Goal: Task Accomplishment & Management: Complete application form

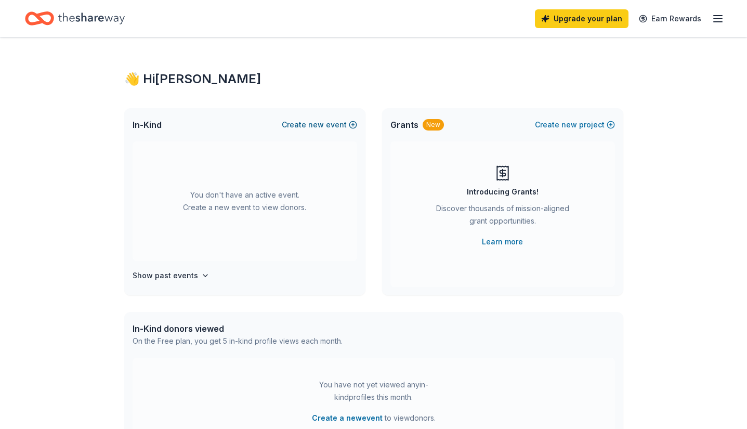
click at [329, 124] on button "Create new event" at bounding box center [319, 124] width 75 height 12
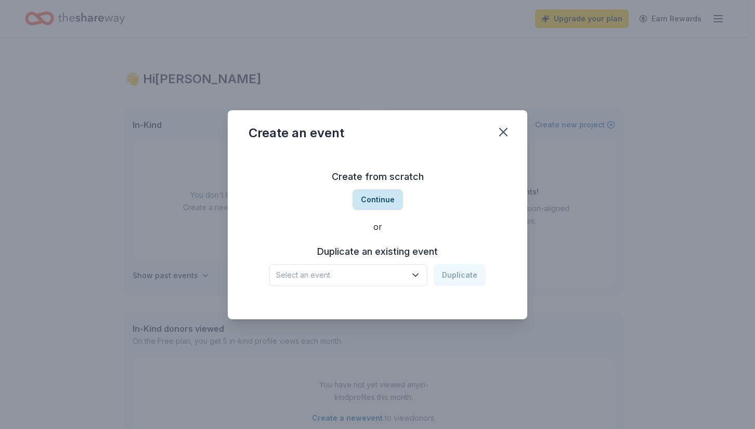
click at [390, 200] on button "Continue" at bounding box center [377, 199] width 50 height 21
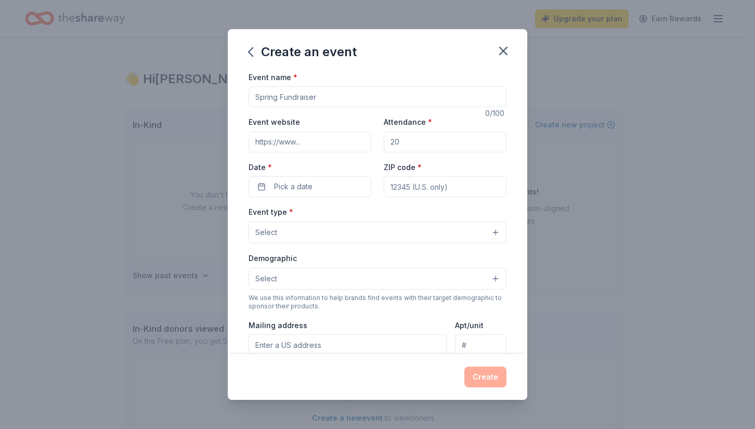
click at [340, 102] on input "Event name *" at bounding box center [377, 96] width 258 height 21
type input "Taste of [US_STATE]"
click at [331, 142] on input "Event website" at bounding box center [309, 141] width 123 height 21
type input "h"
click at [326, 139] on input "Event website" at bounding box center [309, 141] width 123 height 21
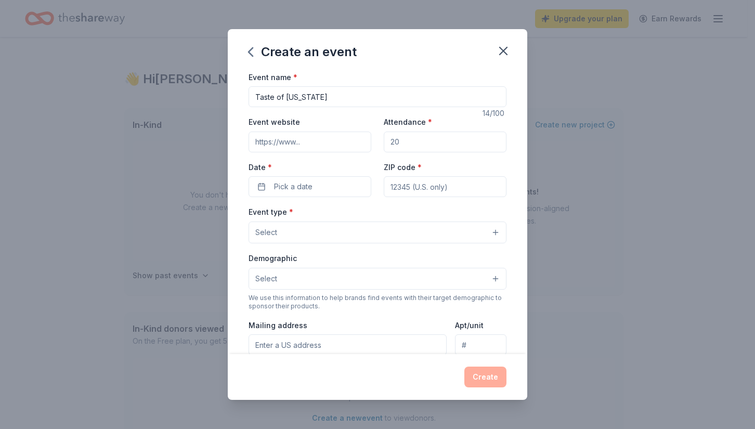
paste input "https://www.heartonmainstreet.org/"
type input "https://www.heartonmainstreet.org/"
drag, startPoint x: 405, startPoint y: 140, endPoint x: 361, endPoint y: 133, distance: 44.2
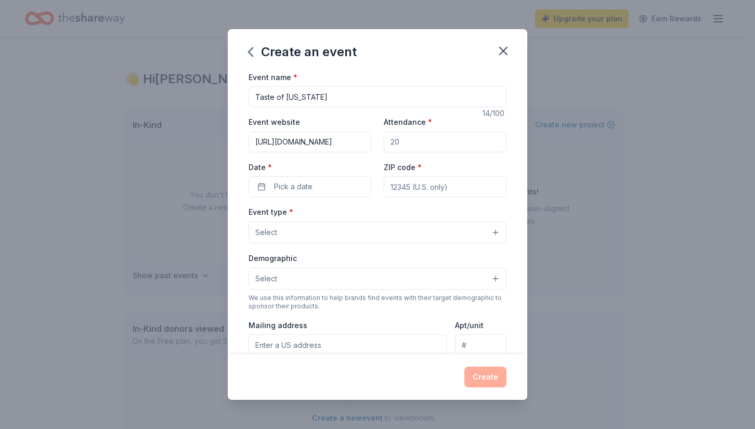
click at [361, 133] on div "Event website https://www.heartonmainstreet.org/ Attendance * Date * Pick a dat…" at bounding box center [377, 156] width 258 height 82
type input "100"
click at [337, 183] on button "Pick a date" at bounding box center [309, 186] width 123 height 21
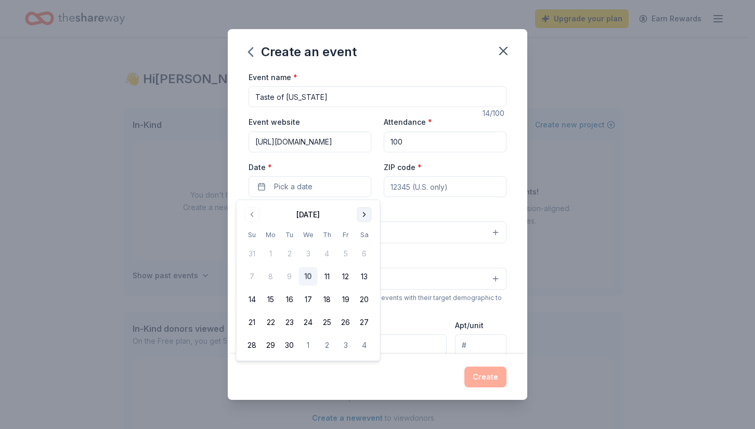
click at [361, 217] on button "Go to next month" at bounding box center [364, 214] width 15 height 15
click at [289, 274] on button "6" at bounding box center [289, 276] width 19 height 19
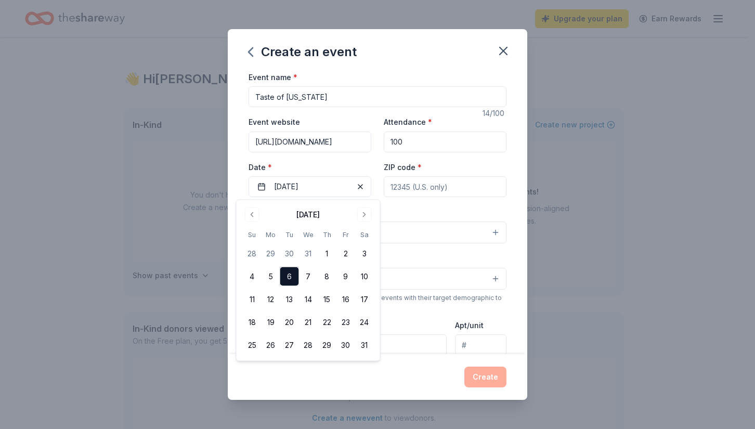
click at [408, 179] on input "ZIP code *" at bounding box center [445, 186] width 123 height 21
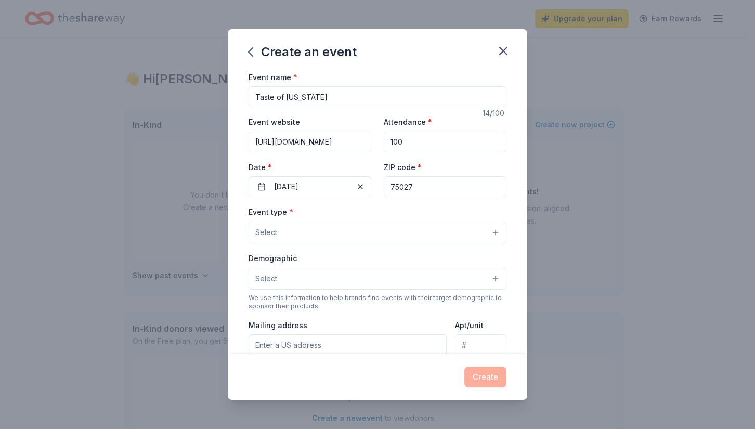
type input "75027"
click at [326, 242] on button "Select" at bounding box center [377, 232] width 258 height 22
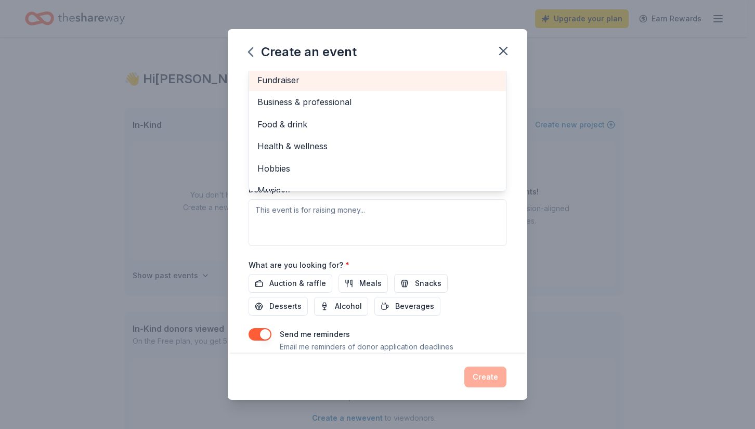
click at [370, 87] on span "Fundraiser" at bounding box center [377, 80] width 240 height 14
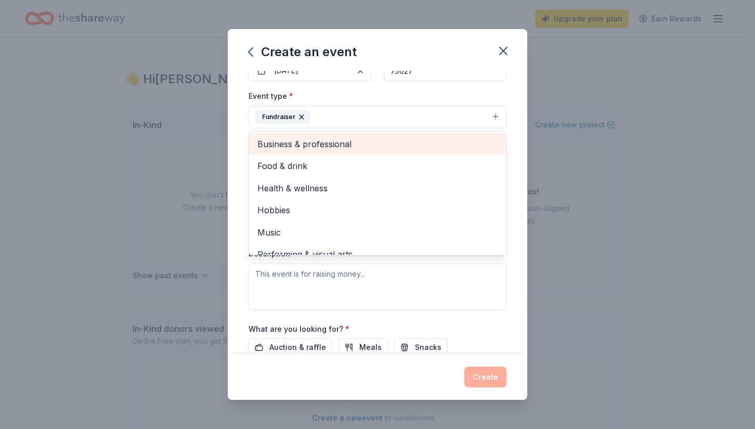
scroll to position [107, 0]
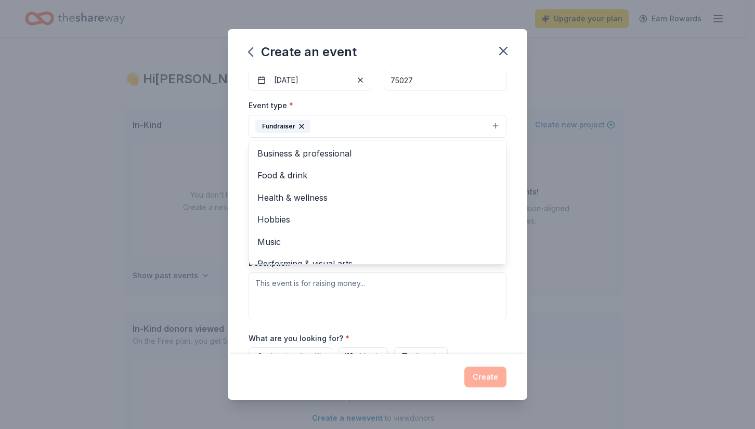
click at [515, 164] on div "Event name * Taste of Texas 14 /100 Event website https://www.heartonmainstreet…" at bounding box center [377, 213] width 299 height 284
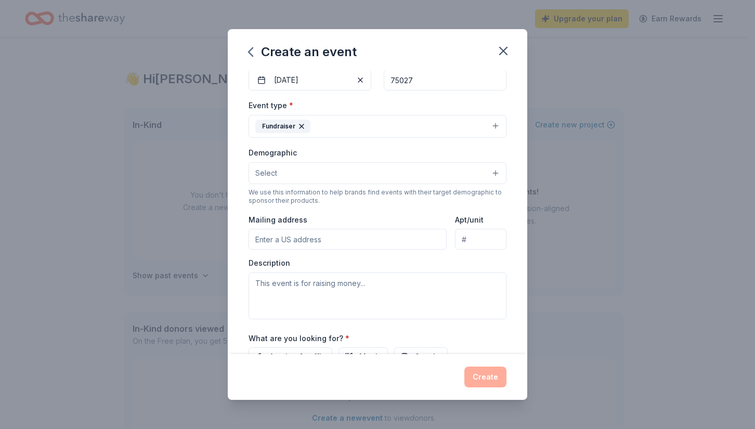
click at [398, 184] on div "Demographic Select We use this information to help brands find events with thei…" at bounding box center [377, 175] width 258 height 59
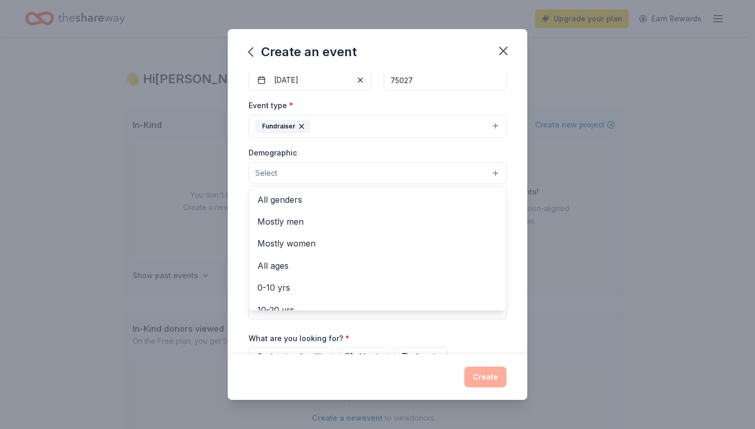
click at [397, 173] on button "Select" at bounding box center [377, 173] width 258 height 22
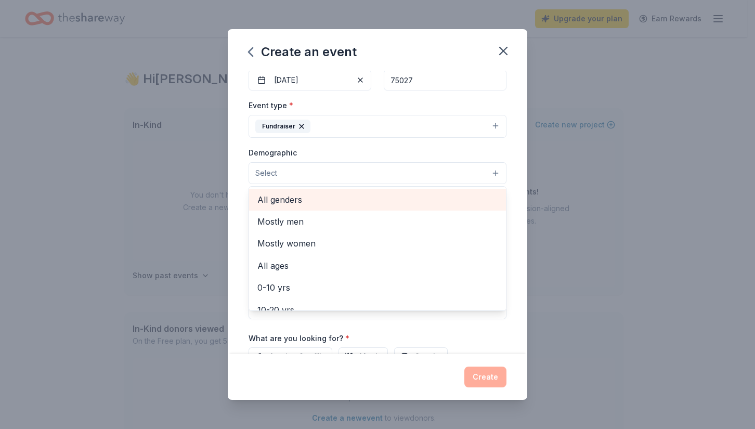
click at [381, 193] on span "All genders" at bounding box center [377, 200] width 240 height 14
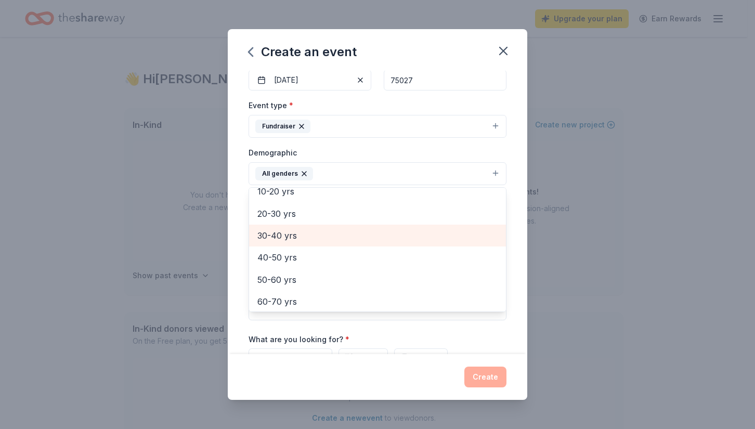
scroll to position [98, 0]
click at [315, 240] on span "30-40 yrs" at bounding box center [377, 235] width 240 height 14
drag, startPoint x: 307, startPoint y: 255, endPoint x: 342, endPoint y: 233, distance: 41.3
click at [344, 236] on div "Mostly men Mostly women All ages 0-10 yrs 10-20 yrs 20-30 yrs 40-50 yrs 50-60 y…" at bounding box center [377, 249] width 258 height 125
click at [341, 232] on span "40-50 yrs" at bounding box center [377, 235] width 240 height 14
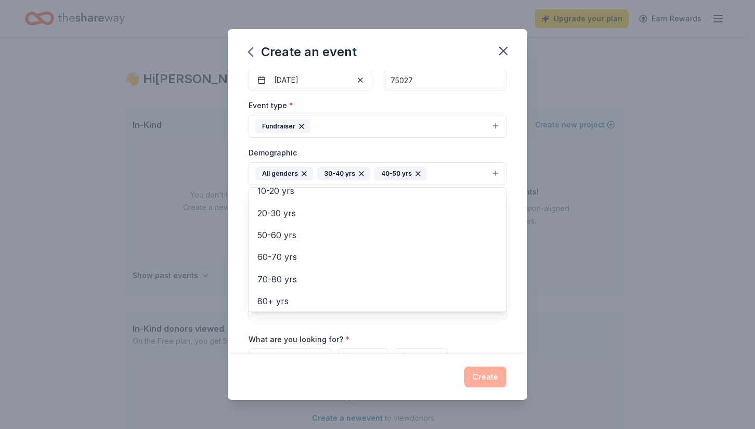
click at [494, 157] on div "Demographic All genders 30-40 yrs 40-50 yrs Mostly men Mostly women All ages 0-…" at bounding box center [377, 165] width 258 height 39
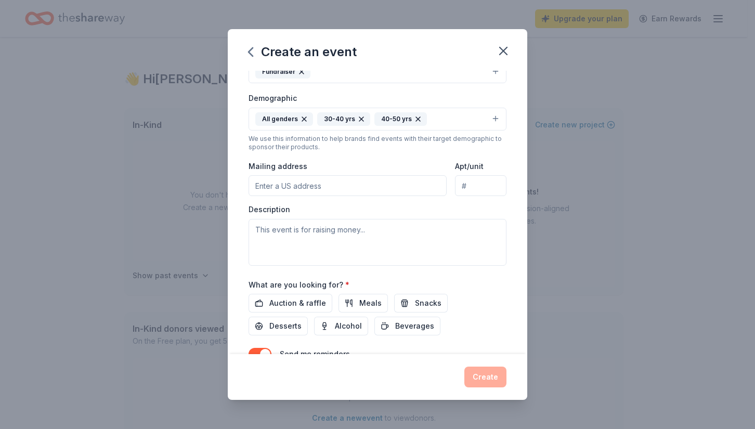
scroll to position [169, 0]
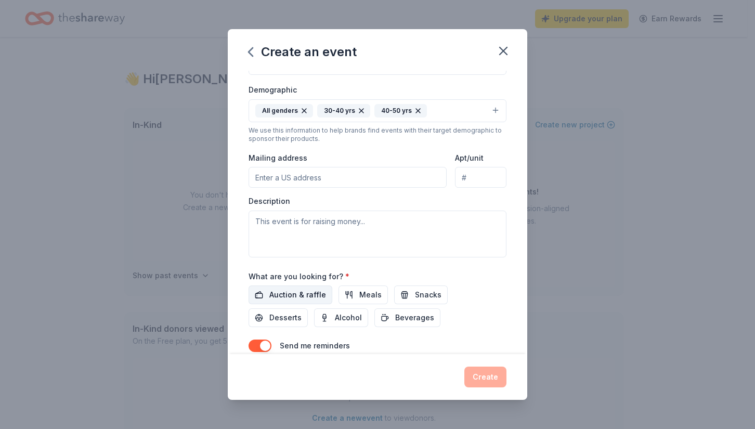
click at [302, 302] on button "Auction & raffle" at bounding box center [290, 294] width 84 height 19
click at [362, 297] on span "Meals" at bounding box center [370, 294] width 22 height 12
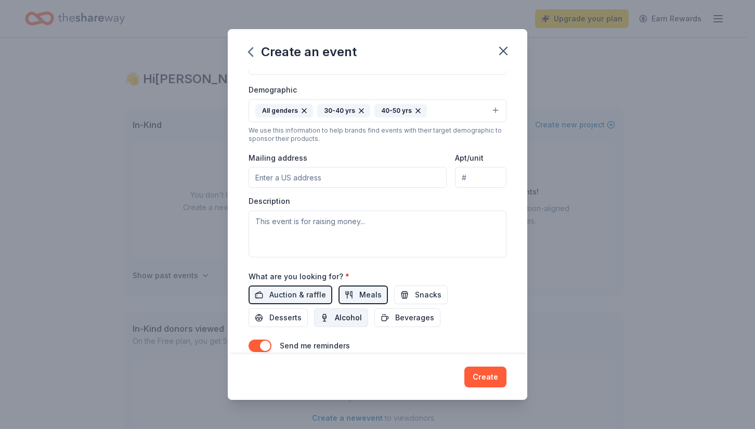
drag, startPoint x: 402, startPoint y: 317, endPoint x: 348, endPoint y: 317, distance: 54.0
click at [402, 317] on span "Beverages" at bounding box center [414, 317] width 39 height 12
drag, startPoint x: 348, startPoint y: 317, endPoint x: 305, endPoint y: 318, distance: 43.1
click at [347, 317] on span "Alcohol" at bounding box center [348, 317] width 27 height 12
drag, startPoint x: 285, startPoint y: 318, endPoint x: 367, endPoint y: 302, distance: 83.6
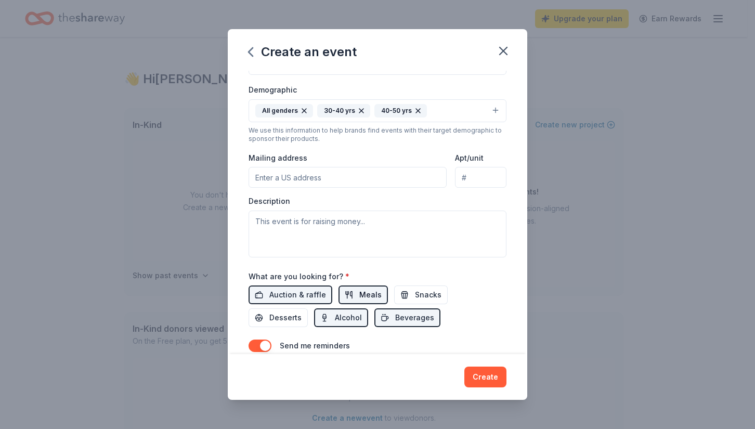
click at [288, 318] on span "Desserts" at bounding box center [285, 317] width 32 height 12
click at [421, 294] on span "Snacks" at bounding box center [428, 294] width 27 height 12
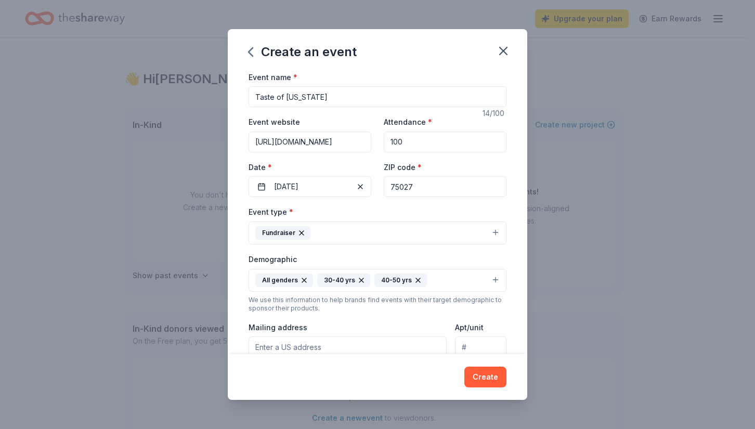
scroll to position [215, 0]
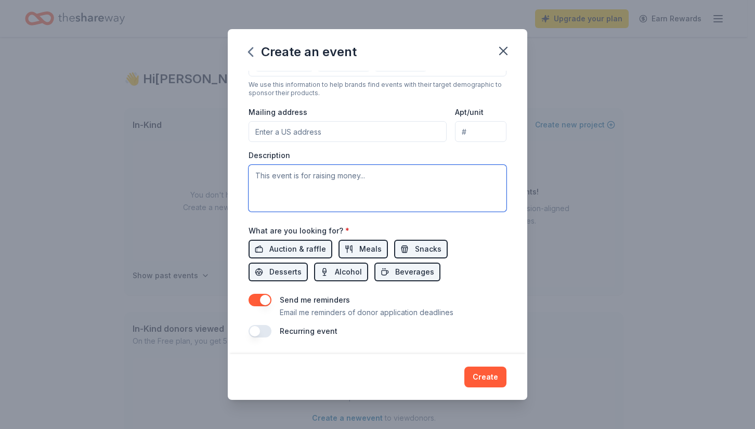
click at [269, 180] on textarea at bounding box center [377, 188] width 258 height 47
paste textarea "Join us for an unforgettable evening at [GEOGRAPHIC_DATA] as we bring together …"
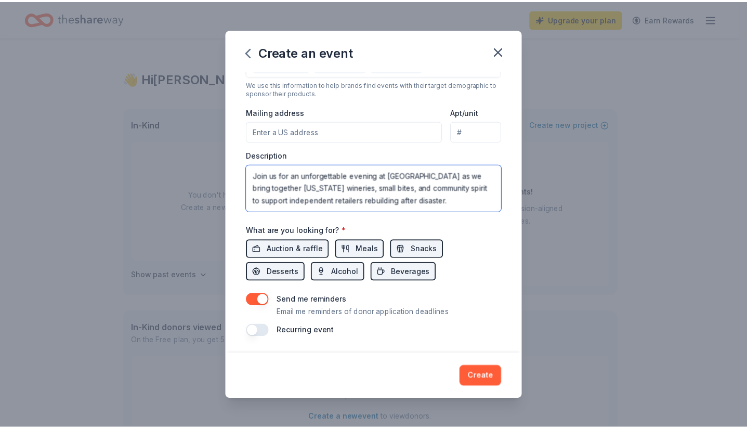
scroll to position [168, 0]
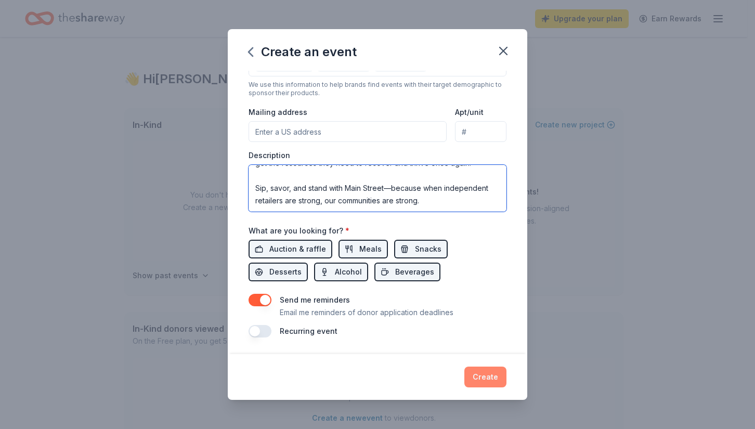
type textarea "Join us for an unforgettable evening at [GEOGRAPHIC_DATA] as we bring together …"
click at [480, 382] on button "Create" at bounding box center [485, 376] width 42 height 21
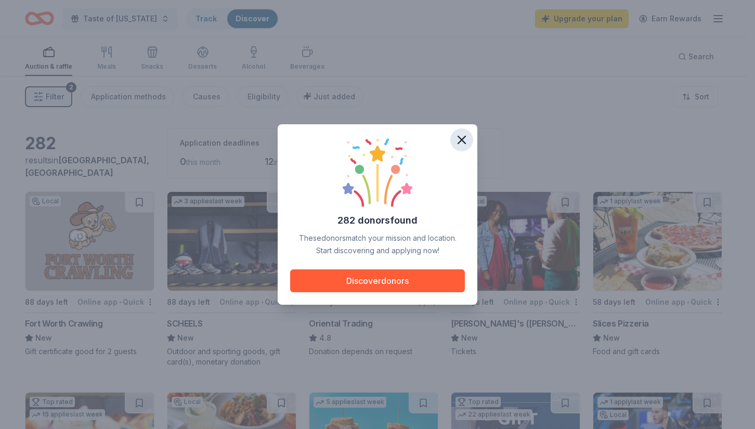
click at [459, 140] on icon "button" at bounding box center [461, 140] width 15 height 15
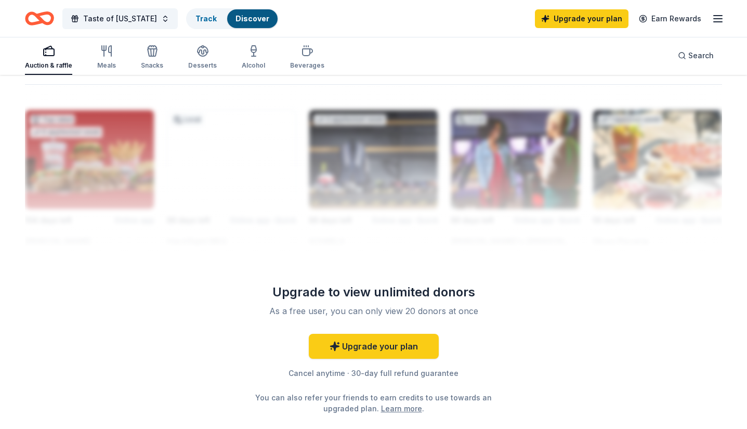
scroll to position [982, 0]
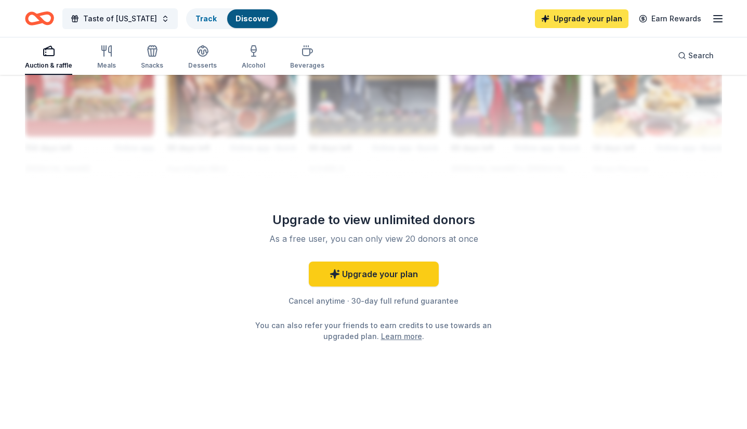
click at [577, 24] on link "Upgrade your plan" at bounding box center [582, 18] width 94 height 19
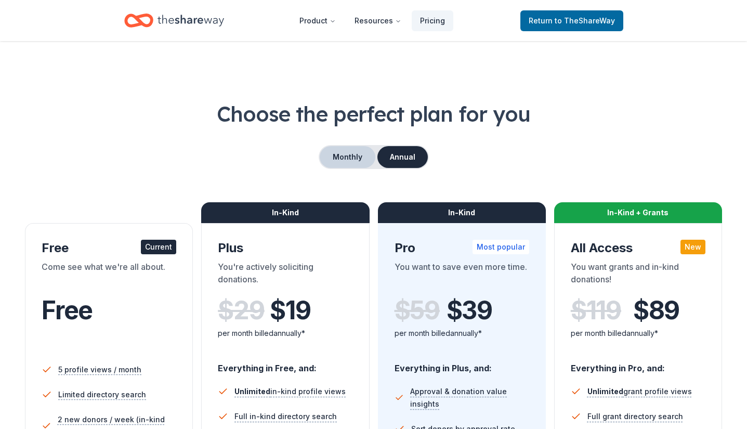
click at [352, 159] on button "Monthly" at bounding box center [348, 157] width 56 height 22
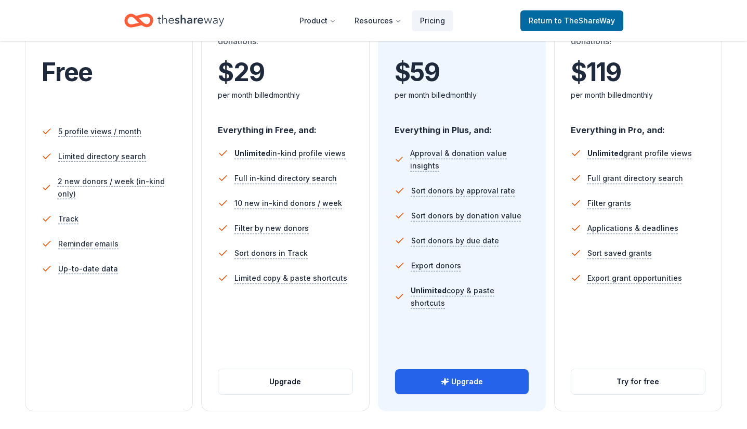
scroll to position [231, 0]
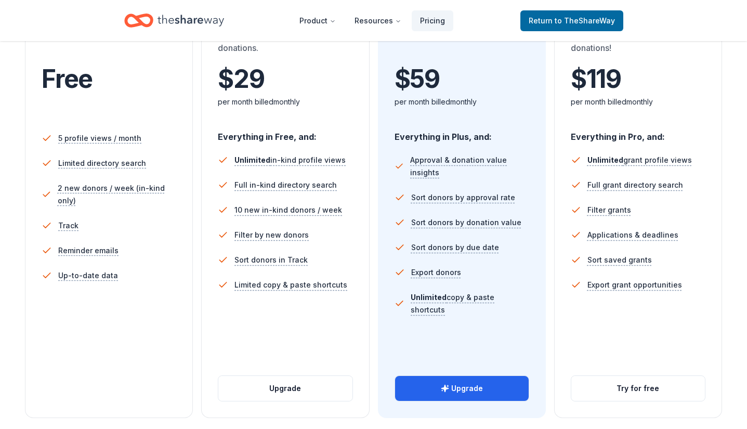
drag, startPoint x: 333, startPoint y: 391, endPoint x: 362, endPoint y: 414, distance: 36.7
click at [359, 418] on div "Choose the perfect plan for you Monthly Annual Free Current Come see what we're…" at bounding box center [373, 229] width 747 height 723
click at [285, 386] on button "Upgrade" at bounding box center [285, 388] width 134 height 25
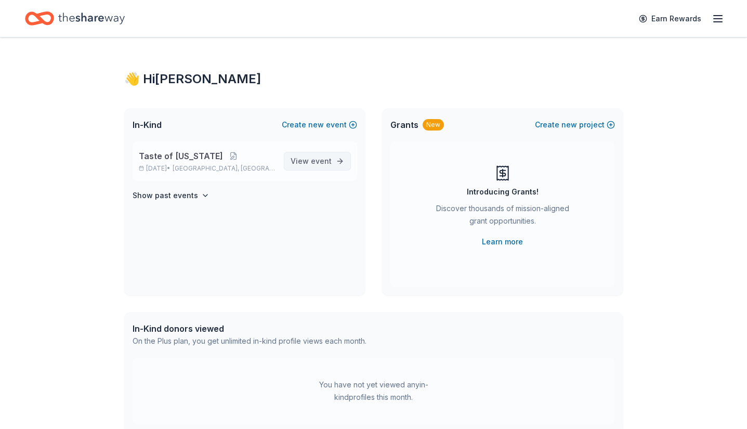
click at [319, 167] on span "View event" at bounding box center [311, 161] width 41 height 12
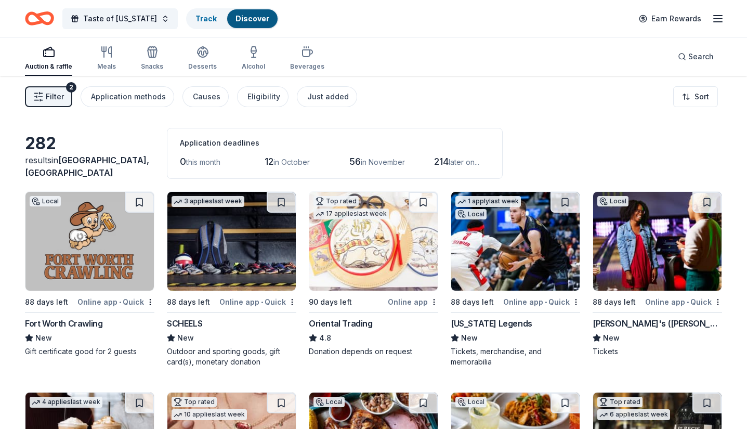
scroll to position [1120, 0]
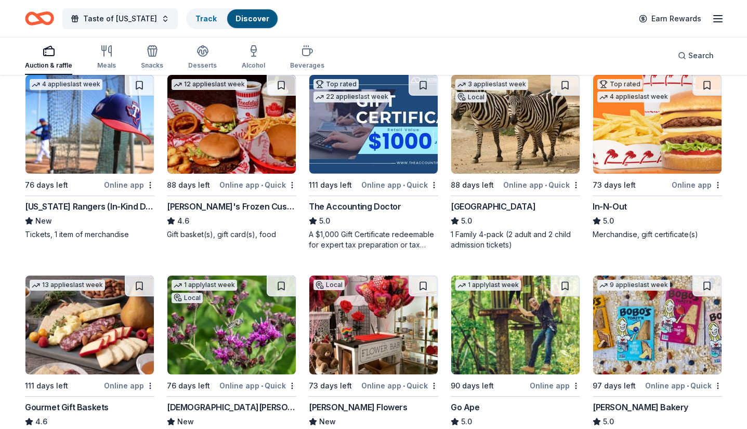
click at [368, 160] on img at bounding box center [373, 124] width 128 height 99
click at [94, 113] on img at bounding box center [89, 124] width 128 height 99
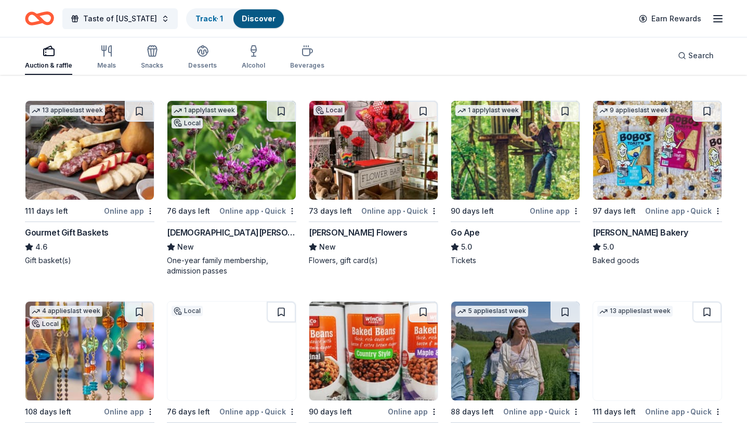
scroll to position [1347, 0]
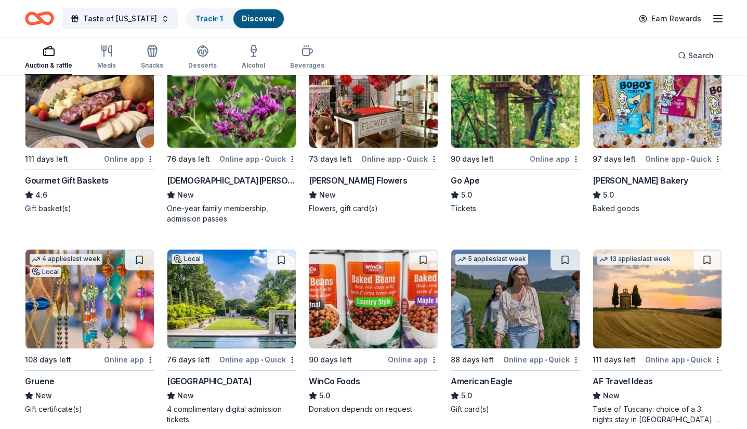
click at [388, 125] on img at bounding box center [373, 98] width 128 height 99
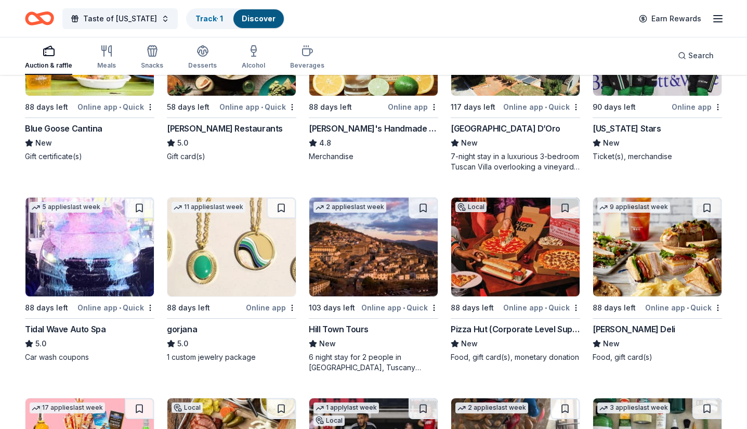
scroll to position [1827, 0]
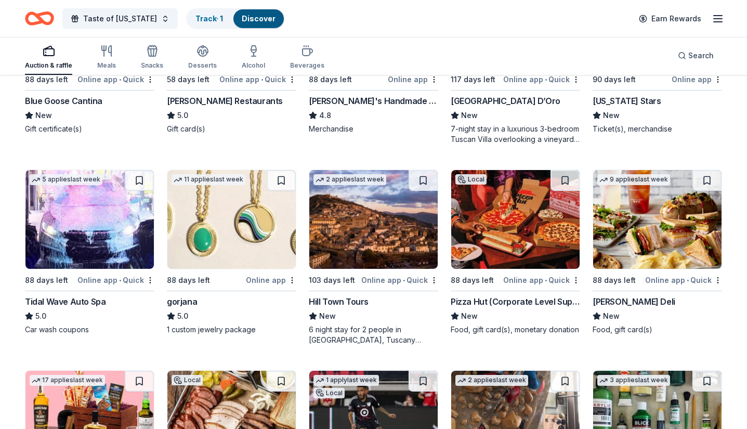
click at [369, 246] on img at bounding box center [373, 219] width 128 height 99
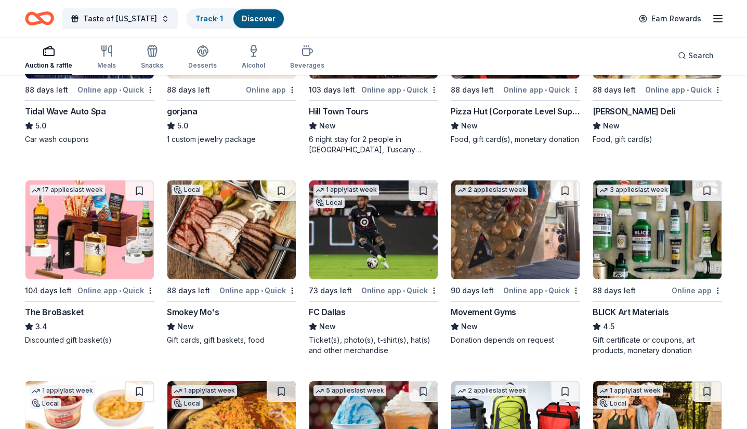
scroll to position [2021, 0]
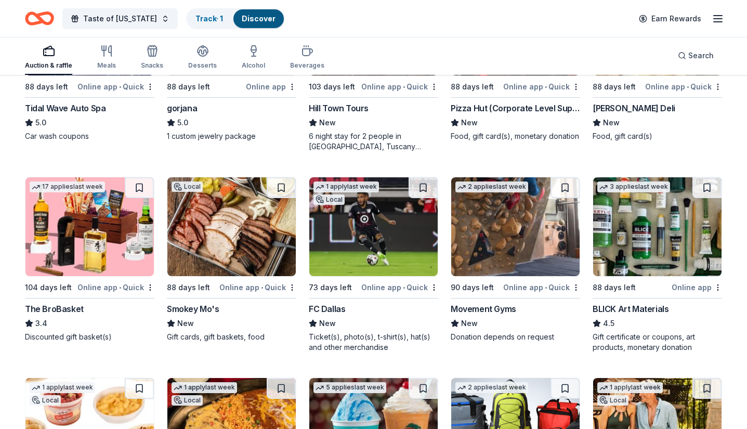
click at [394, 253] on img at bounding box center [373, 226] width 128 height 99
click at [364, 236] on img at bounding box center [373, 226] width 128 height 99
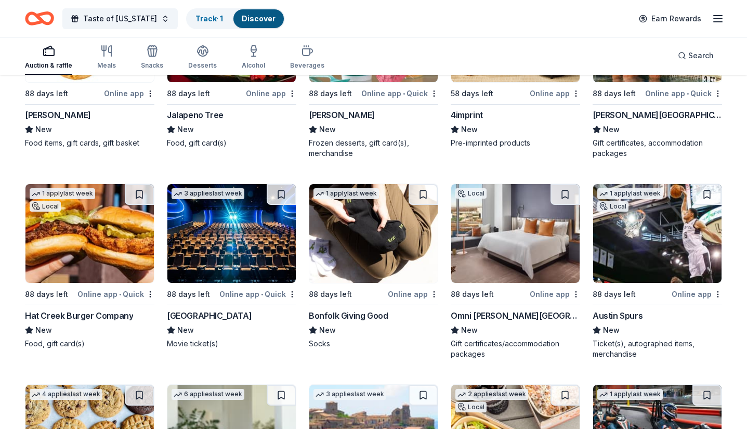
scroll to position [2769, 0]
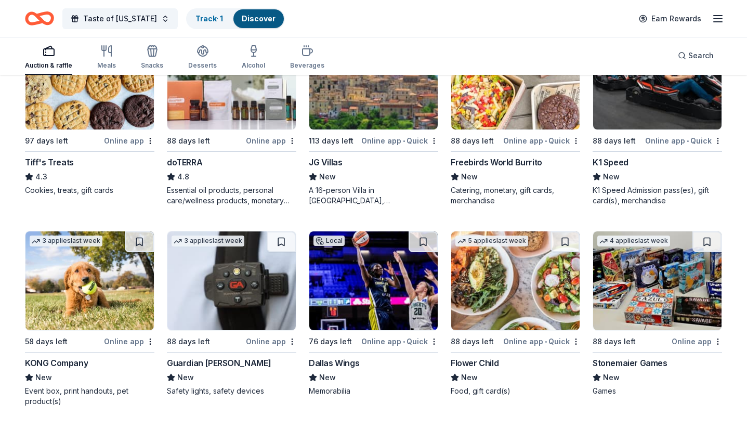
click at [354, 302] on img at bounding box center [373, 280] width 128 height 99
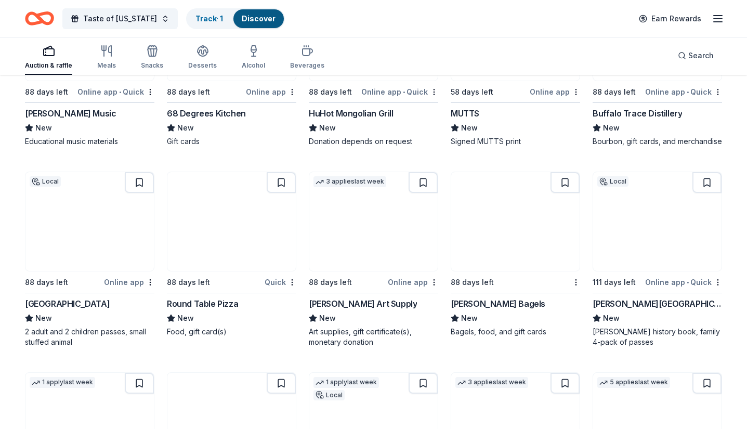
scroll to position [3226, 0]
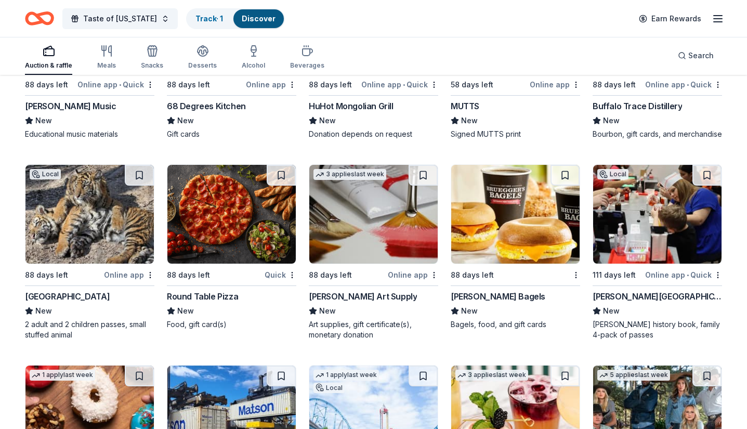
click at [631, 192] on img at bounding box center [657, 214] width 128 height 99
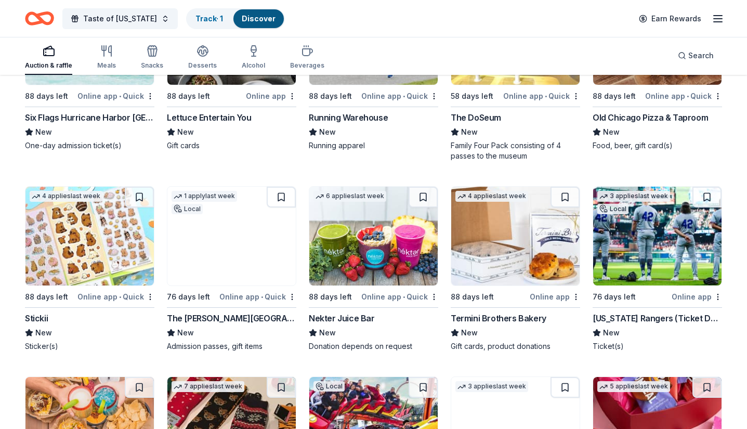
scroll to position [3879, 0]
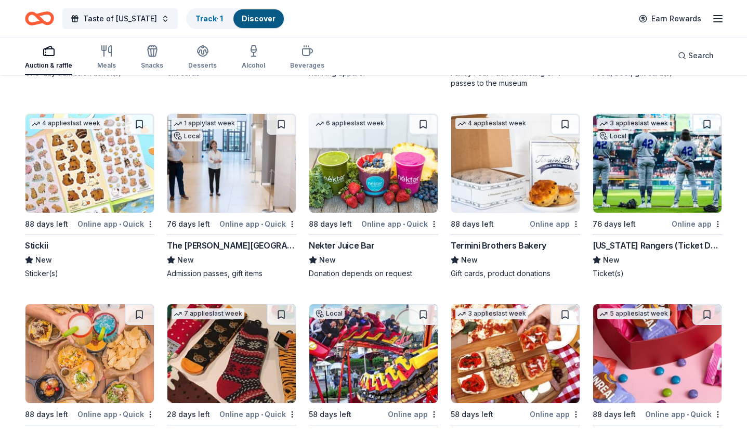
click at [655, 190] on img at bounding box center [657, 163] width 128 height 99
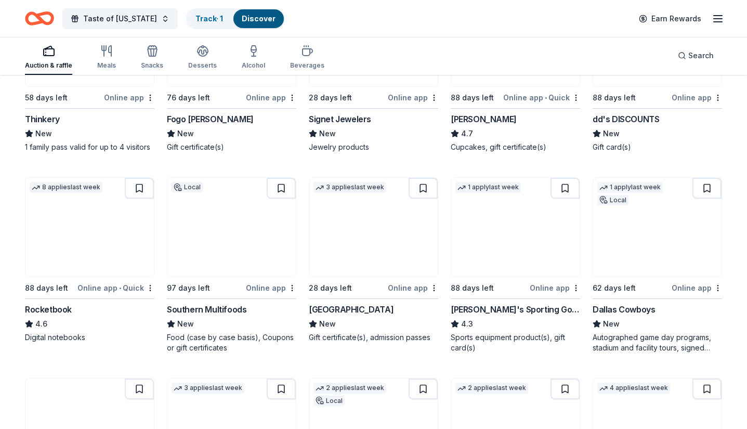
scroll to position [4546, 0]
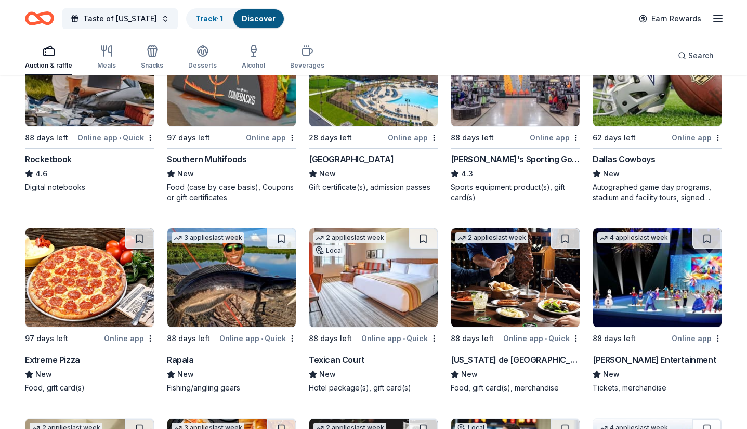
click at [683, 94] on img at bounding box center [657, 77] width 128 height 99
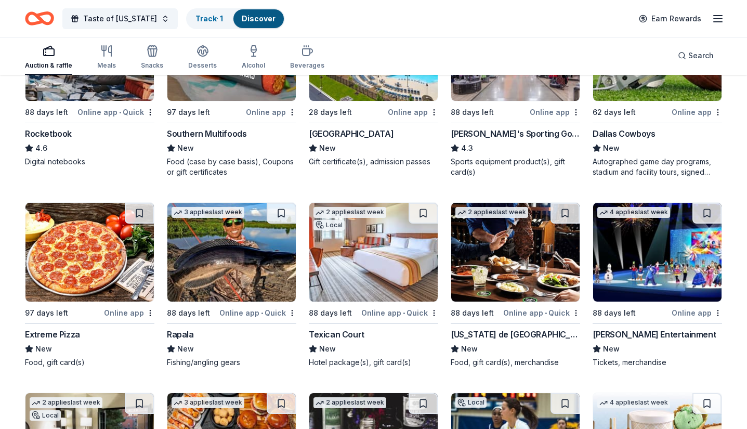
scroll to position [4632, 0]
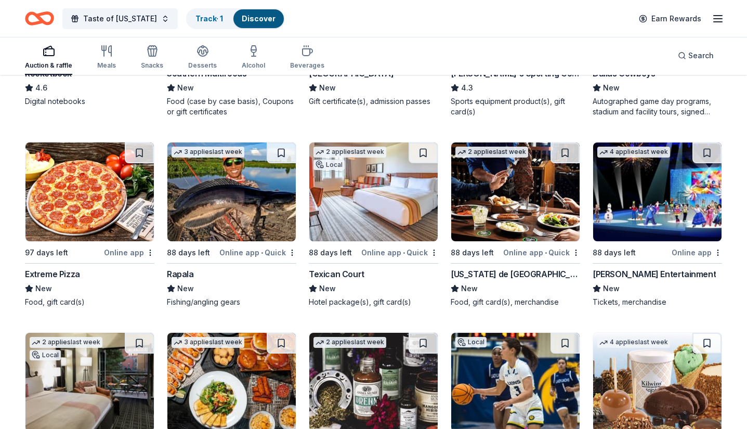
click at [383, 206] on img at bounding box center [373, 191] width 128 height 99
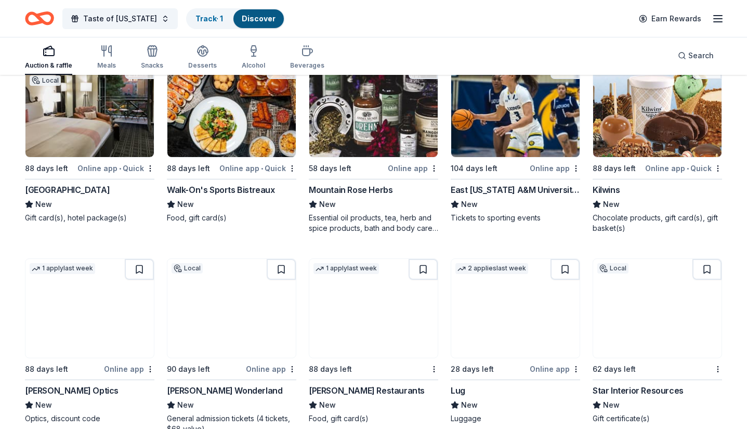
scroll to position [4908, 0]
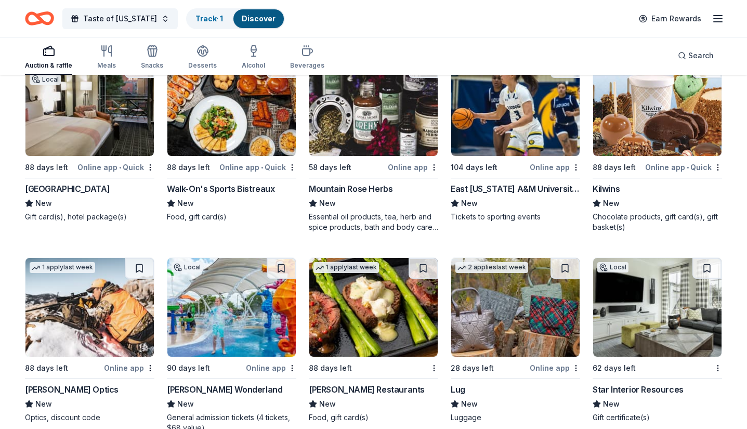
click at [508, 328] on img at bounding box center [515, 307] width 128 height 99
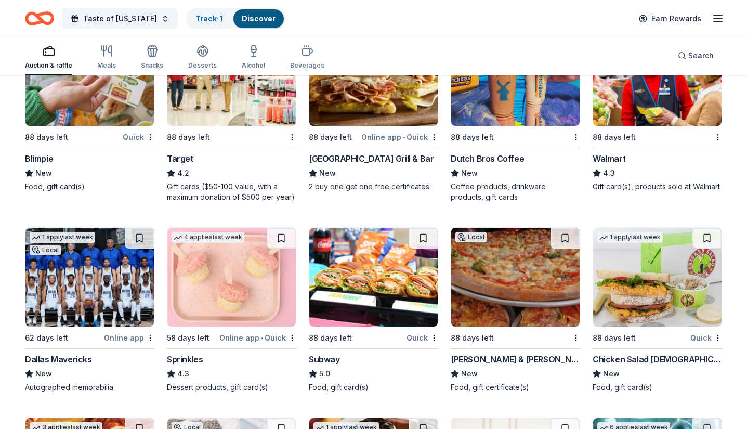
scroll to position [7155, 0]
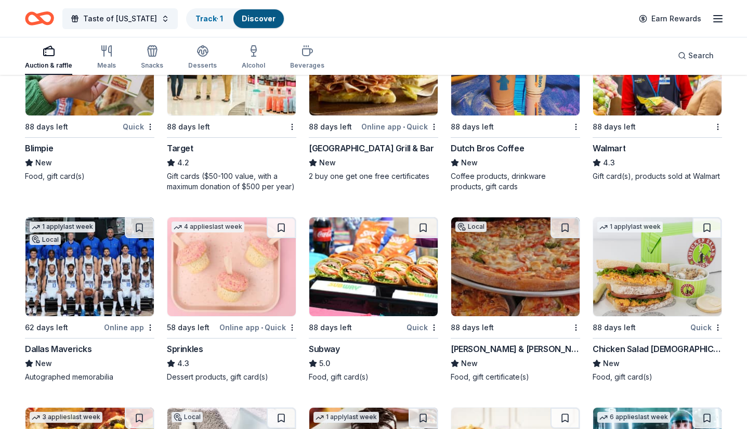
click at [103, 287] on img at bounding box center [89, 266] width 128 height 99
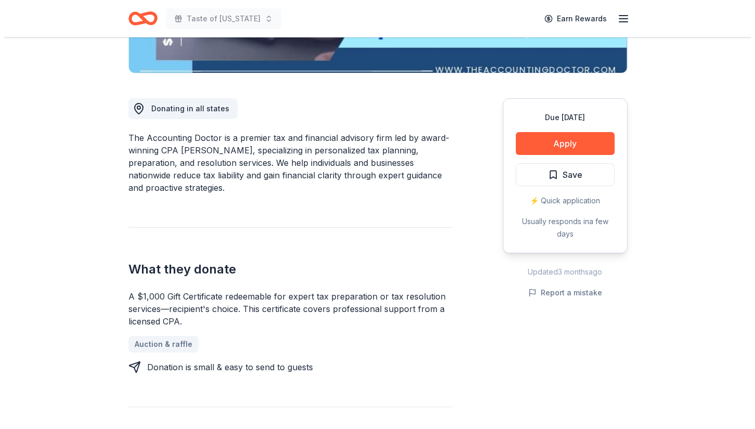
scroll to position [250, 0]
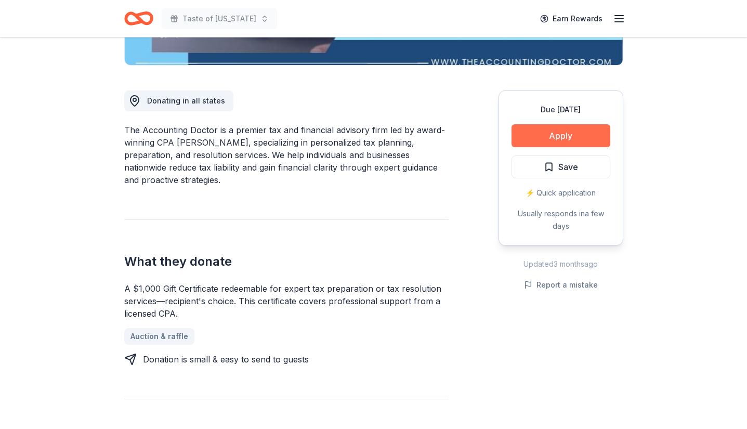
click at [575, 143] on button "Apply" at bounding box center [560, 135] width 99 height 23
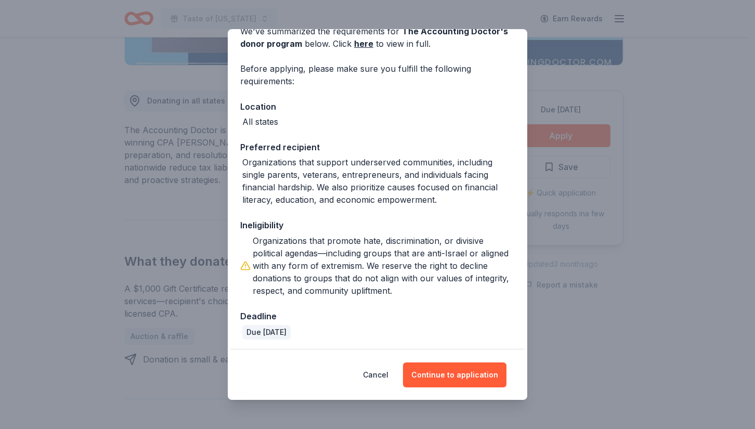
scroll to position [57, 0]
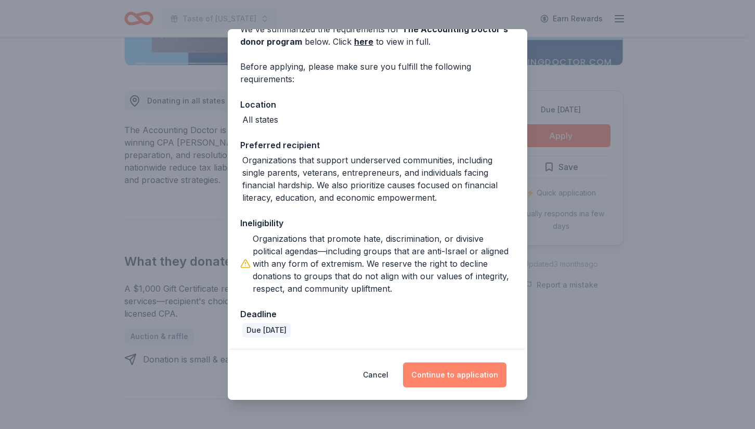
click at [454, 373] on button "Continue to application" at bounding box center [454, 374] width 103 height 25
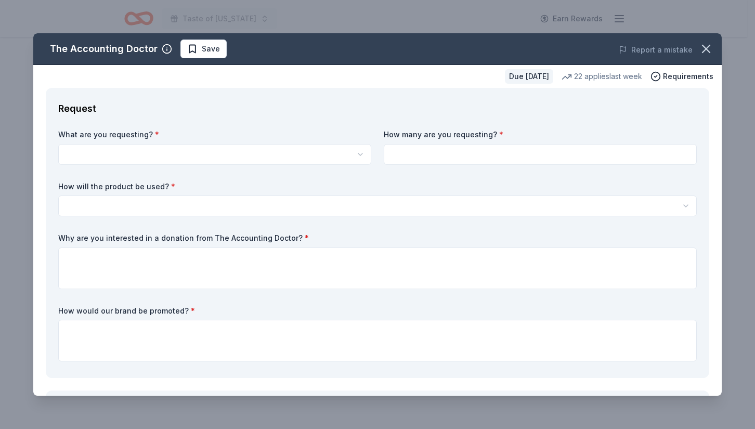
drag, startPoint x: 263, startPoint y: 171, endPoint x: 255, endPoint y: 154, distance: 18.4
click at [262, 170] on div "What are you requesting? * A $1,000 Gift Certificate redeemable for expert tax …" at bounding box center [377, 247] width 638 height 236
click at [255, 154] on html "Taste of Texas Earn Rewards Due in 111 days Share The Accounting Doctor 5.0 • 4…" at bounding box center [377, 214] width 755 height 429
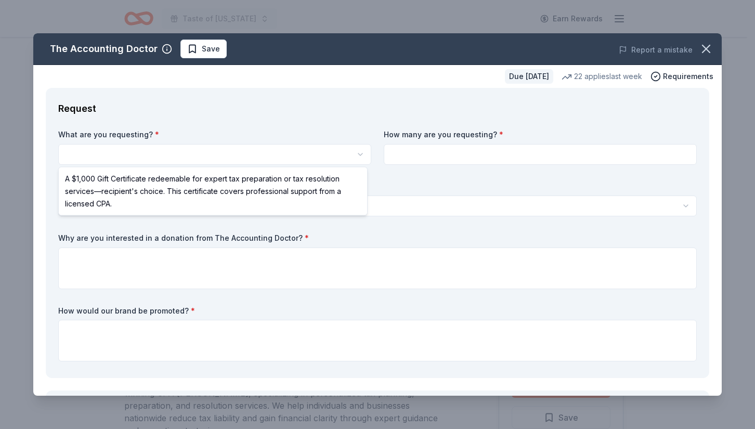
select select "A $1,000 Gift Certificate redeemable for expert tax preparation or tax resoluti…"
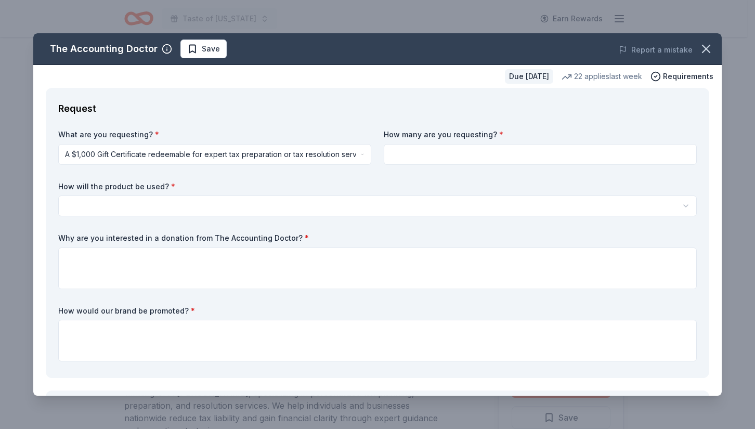
click at [431, 153] on input at bounding box center [540, 154] width 313 height 21
type input "1"
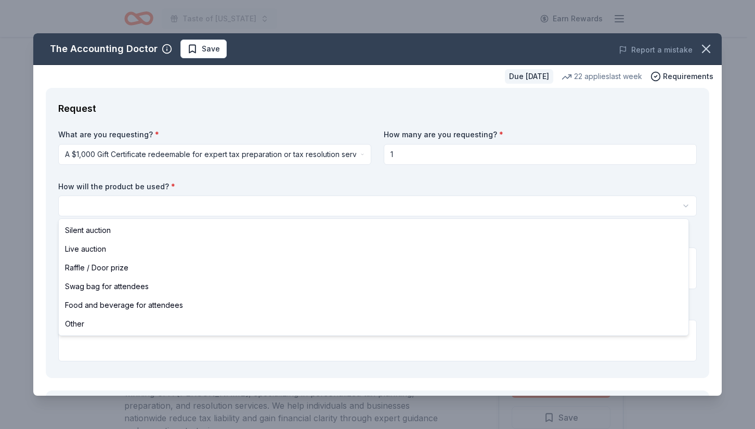
click at [253, 205] on html "Taste of Texas Earn Rewards Due in 111 days Share The Accounting Doctor 5.0 • 4…" at bounding box center [377, 214] width 755 height 429
select select "silentAuction"
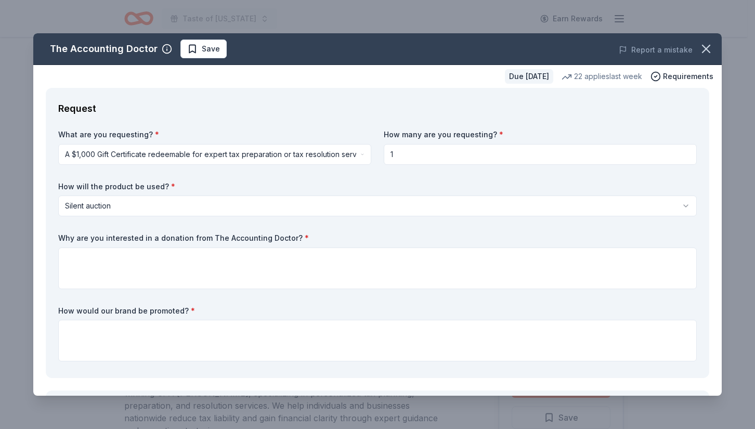
drag, startPoint x: 296, startPoint y: 238, endPoint x: 83, endPoint y: 229, distance: 212.7
click at [89, 229] on div "What are you requesting? * A $1,000 Gift Certificate redeemable for expert tax …" at bounding box center [377, 247] width 638 height 236
drag, startPoint x: 60, startPoint y: 235, endPoint x: 183, endPoint y: 226, distance: 123.0
click at [193, 232] on div "What are you requesting? * A $1,000 Gift Certificate redeemable for expert tax …" at bounding box center [377, 247] width 638 height 236
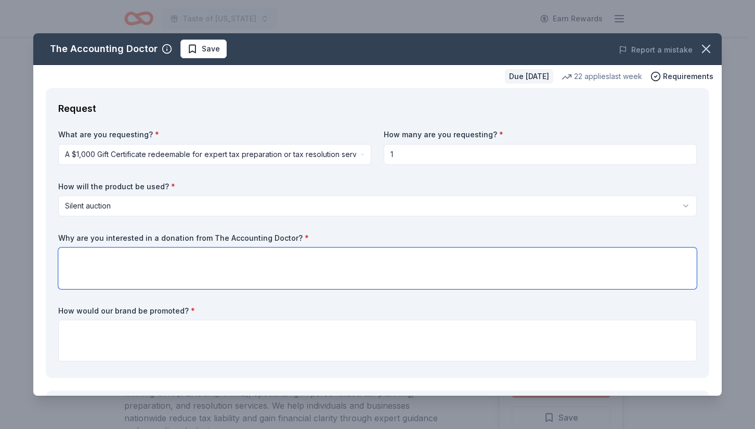
click at [78, 260] on textarea at bounding box center [377, 268] width 638 height 42
paste textarea "We’re interested in a donation from The Accounting Doctor because their work is…"
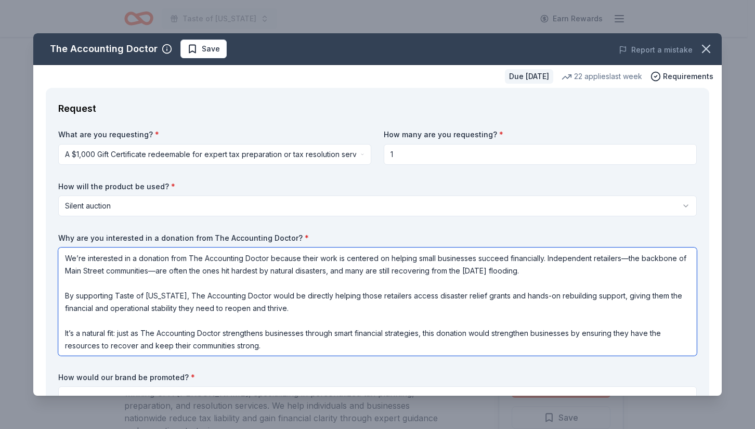
scroll to position [1, 0]
click at [165, 270] on textarea "We’re interested in a donation from The Accounting Doctor because their work is…" at bounding box center [377, 301] width 638 height 108
click at [623, 256] on textarea "We’re interested in a donation from The Accounting Doctor because their work is…" at bounding box center [377, 301] width 638 height 108
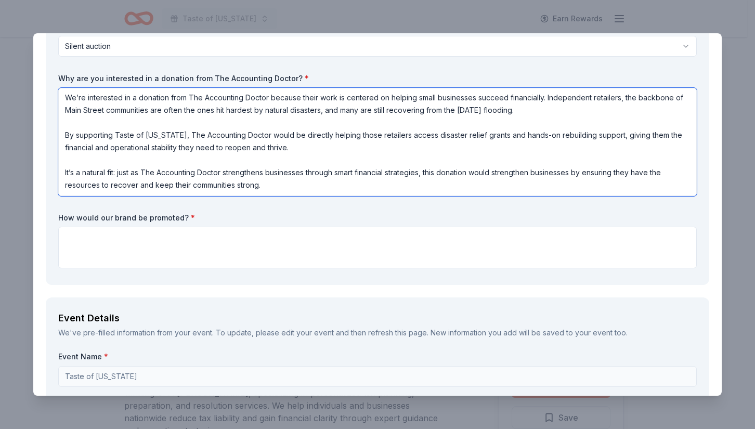
scroll to position [179, 0]
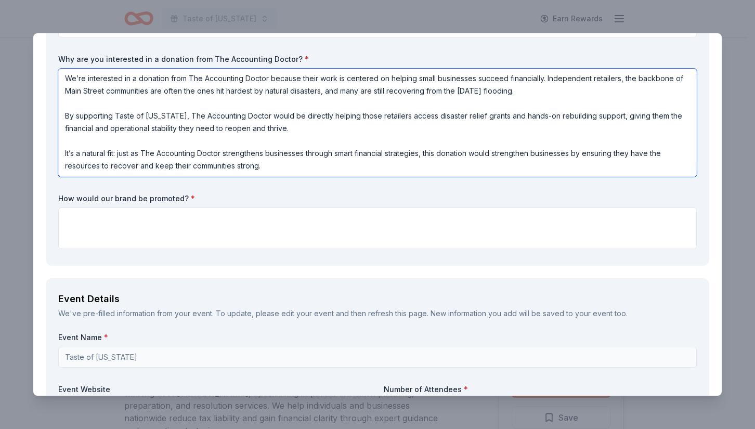
type textarea "We’re interested in a donation from The Accounting Doctor because their work is…"
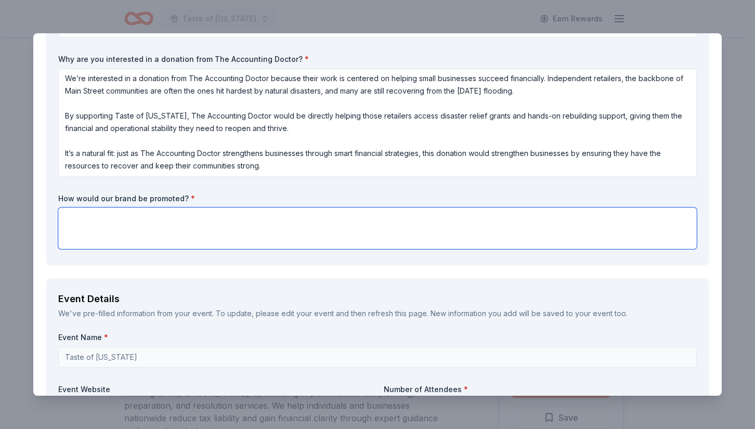
click at [136, 225] on textarea at bounding box center [377, 228] width 638 height 42
paste textarea "The Accounting Doctor’s brand will be promoted throughout the Taste of Texas fu…"
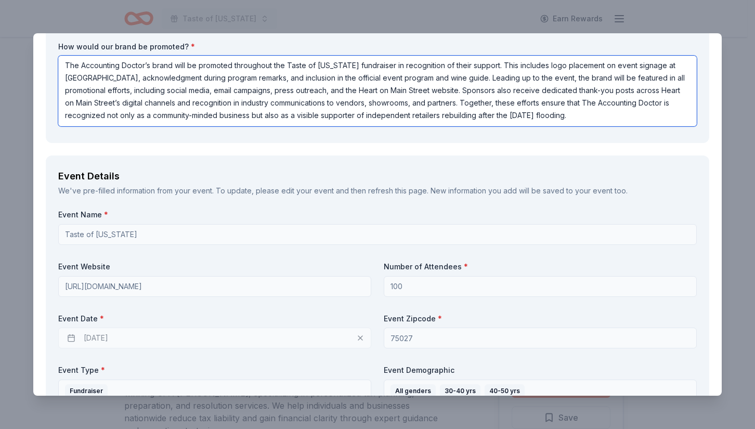
scroll to position [380, 0]
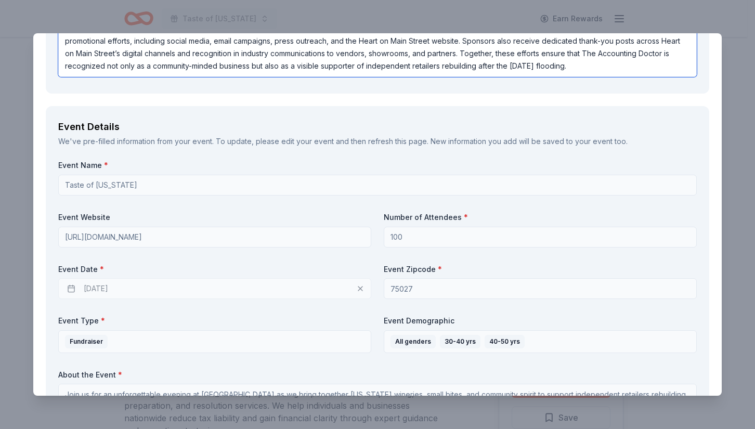
type textarea "The Accounting Doctor’s brand will be promoted throughout the Taste of Texas fu…"
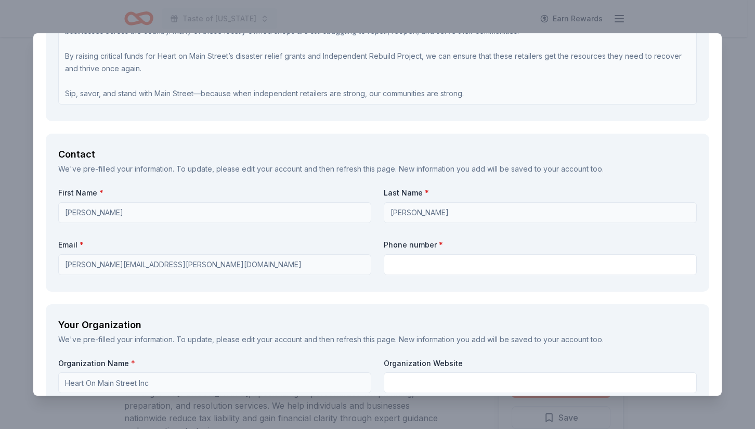
scroll to position [799, 0]
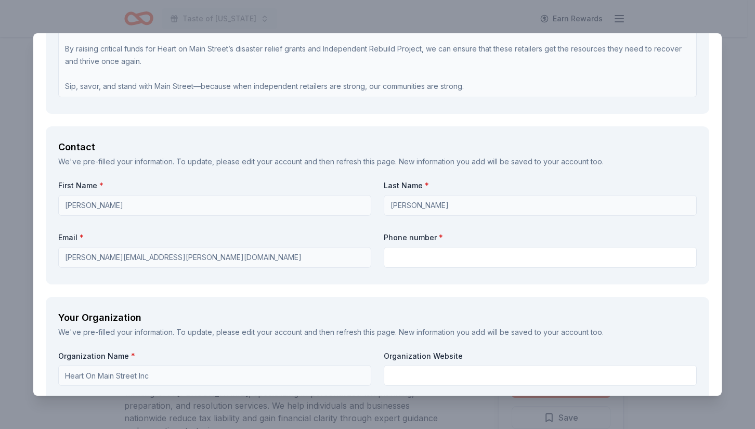
drag, startPoint x: 509, startPoint y: 269, endPoint x: 503, endPoint y: 259, distance: 11.4
click at [509, 269] on div "First Name * Mellissa Last Name * Hopkins Email * mellissa.hopkins@heartonmains…" at bounding box center [377, 225] width 638 height 91
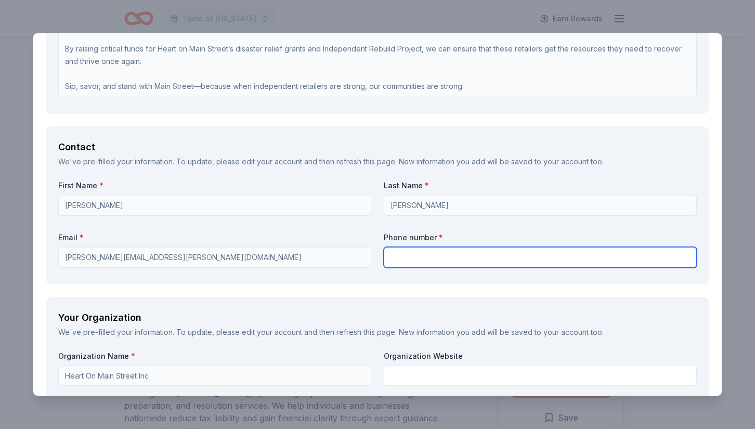
click at [503, 259] on input "text" at bounding box center [540, 257] width 313 height 21
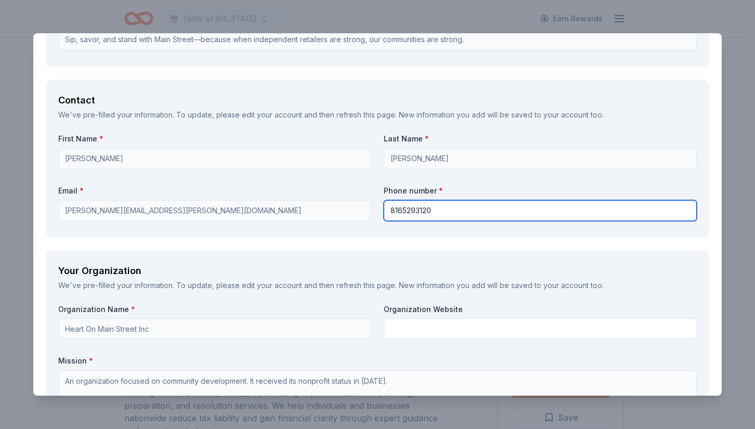
scroll to position [891, 0]
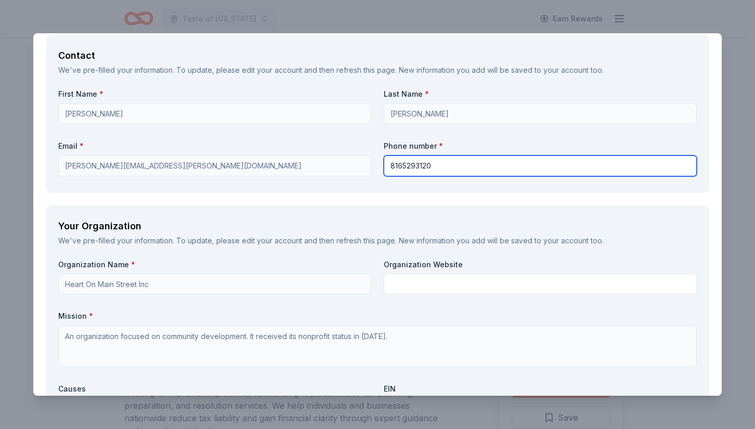
type input "8165293120"
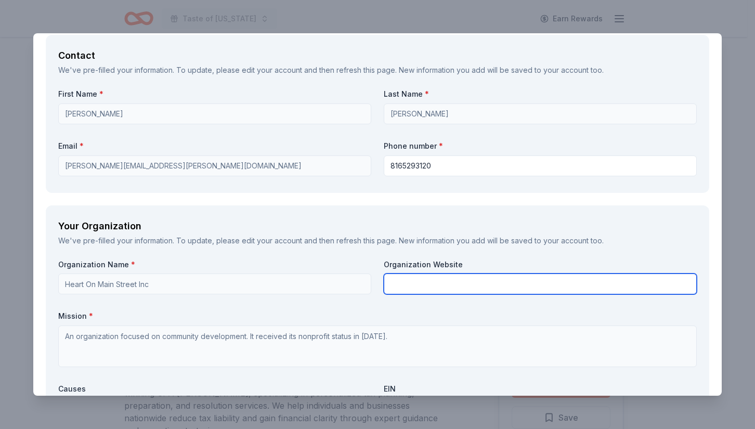
click at [451, 284] on input "text" at bounding box center [540, 283] width 313 height 21
type input "www.heartonmainstreet.org"
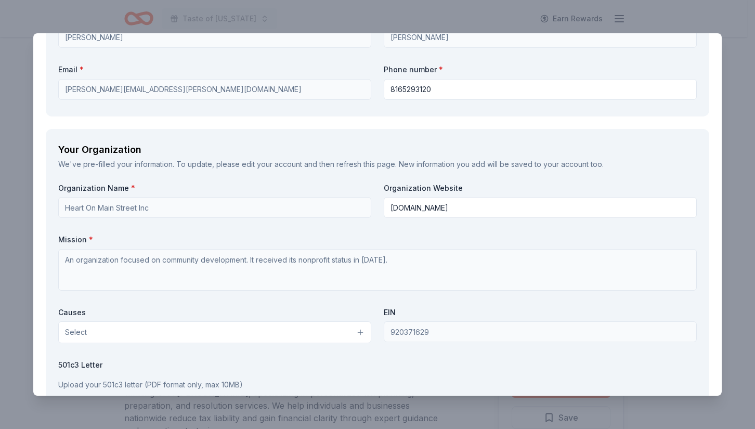
scroll to position [968, 0]
click at [157, 331] on button "Select" at bounding box center [214, 332] width 313 height 22
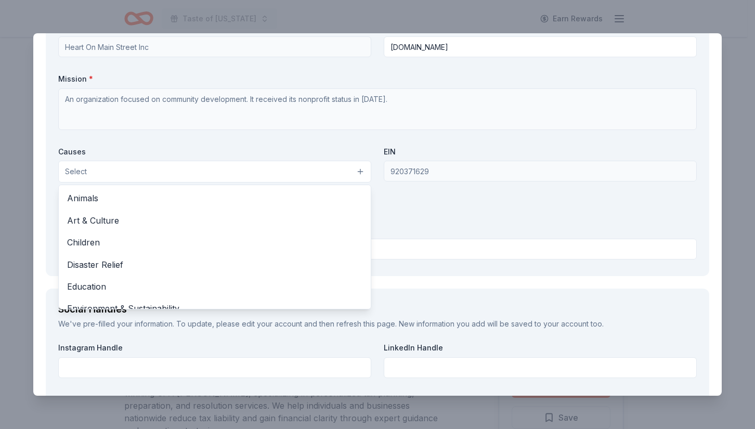
scroll to position [1138, 0]
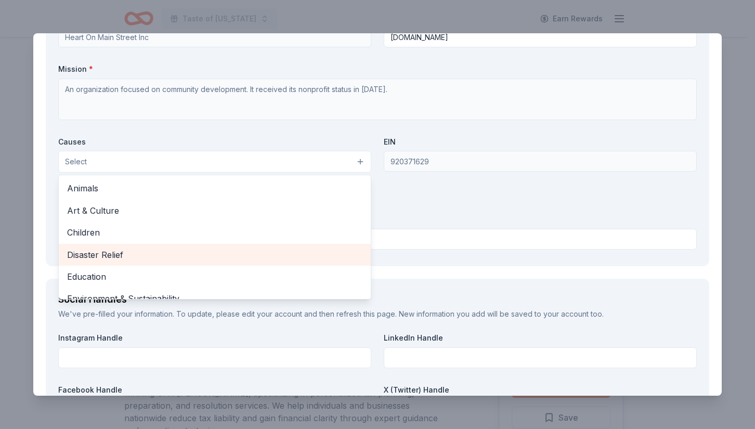
click at [118, 252] on span "Disaster Relief" at bounding box center [214, 255] width 295 height 14
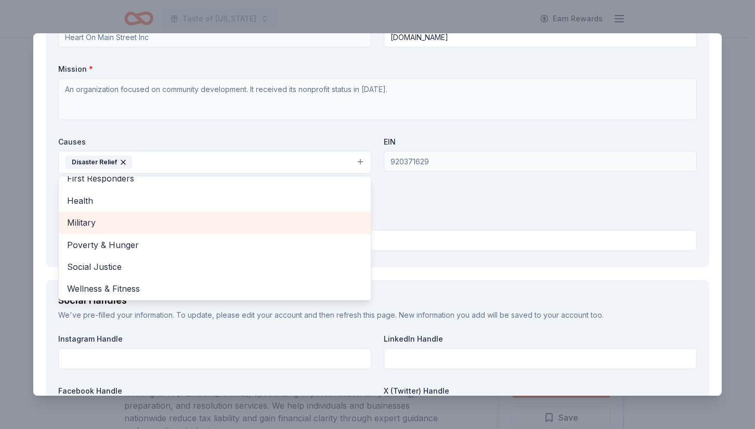
scroll to position [123, 0]
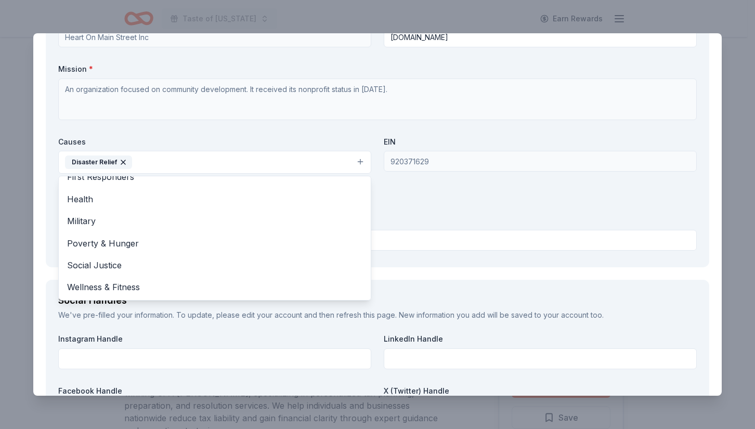
click at [428, 203] on div "Organization Name * Heart On Main Street Inc Organization Website www.heartonma…" at bounding box center [377, 133] width 638 height 242
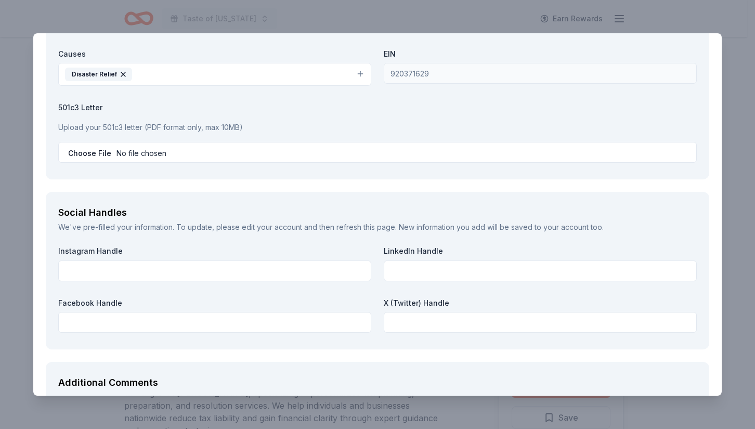
scroll to position [1240, 0]
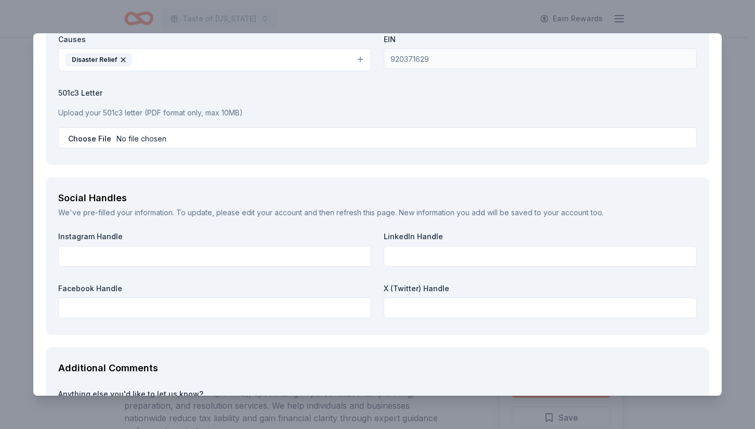
click at [203, 270] on div "Instagram Handle LinkedIn Handle Facebook Handle X (Twitter) Handle" at bounding box center [377, 276] width 638 height 91
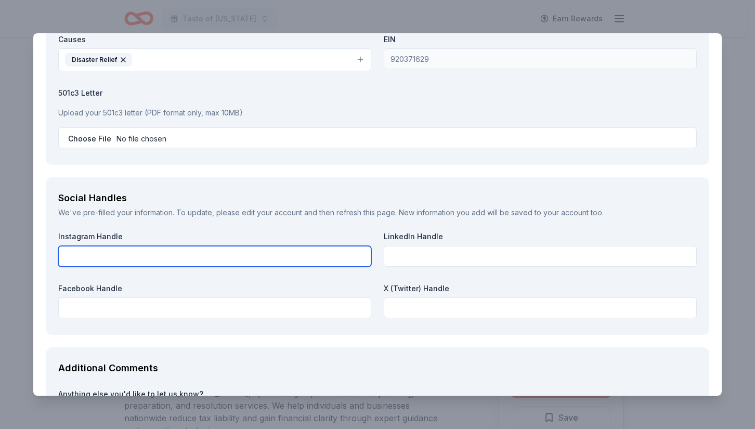
click at [195, 256] on input "text" at bounding box center [214, 256] width 313 height 21
click at [204, 261] on input "@heartonmainstreet" at bounding box center [214, 256] width 313 height 21
drag, startPoint x: 190, startPoint y: 260, endPoint x: 41, endPoint y: 239, distance: 150.2
type input "@heartonmainstreet"
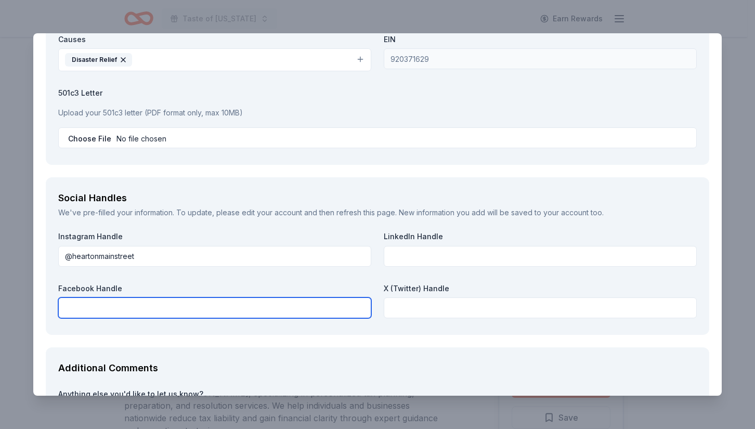
click at [88, 310] on input "text" at bounding box center [214, 307] width 313 height 21
paste input "@heartonmainstreet"
type input "@heartonmainstreet"
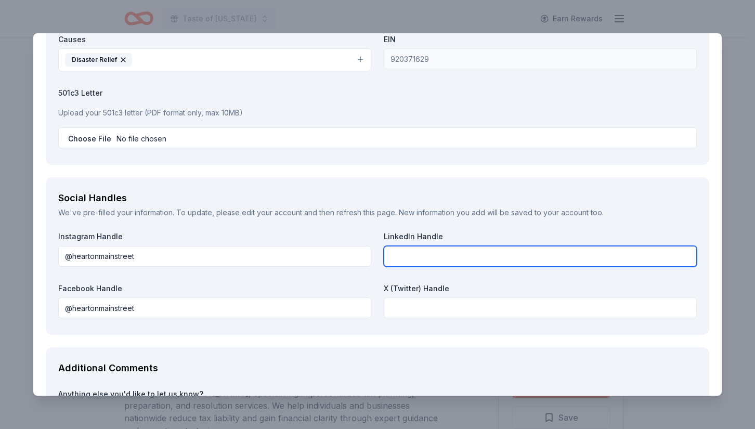
click at [450, 260] on input "text" at bounding box center [540, 256] width 313 height 21
paste input "@heartonmainstreet"
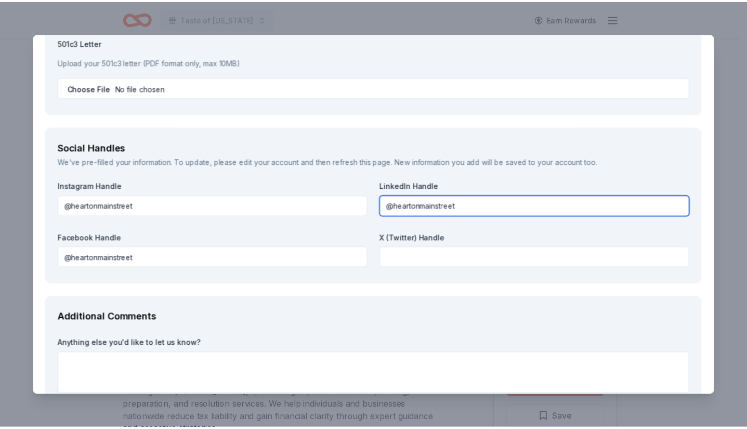
scroll to position [1360, 0]
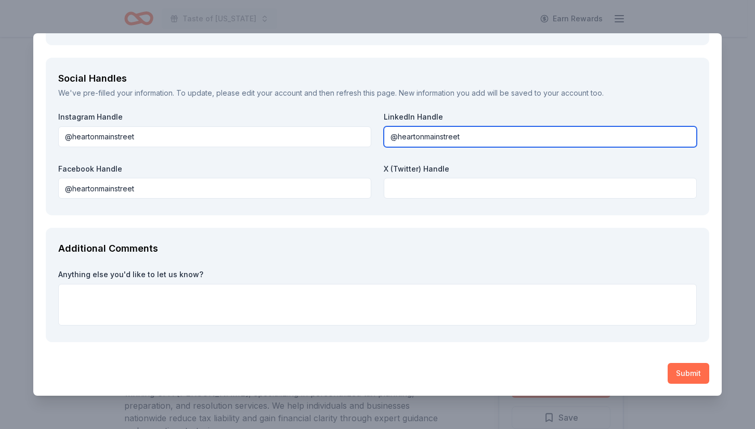
type input "@heartonmainstreet"
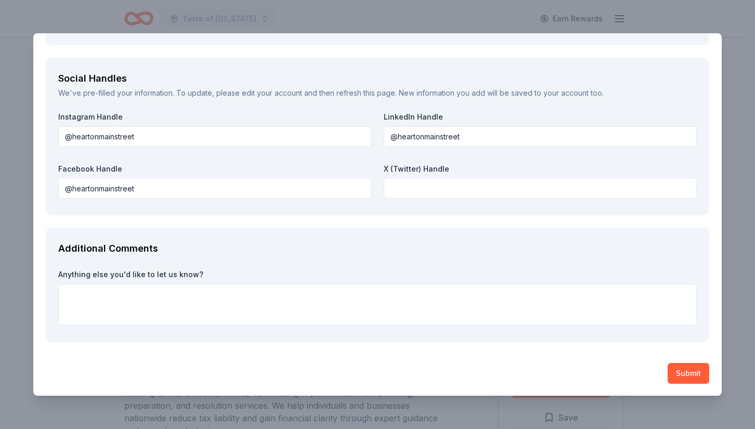
click at [687, 373] on button "Submit" at bounding box center [688, 373] width 42 height 21
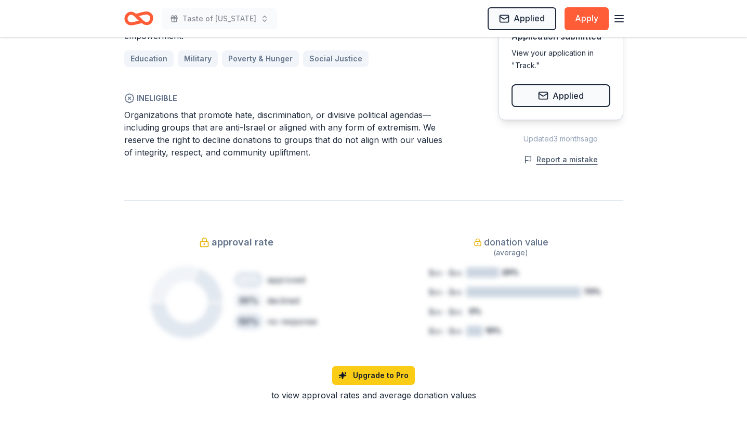
scroll to position [656, 0]
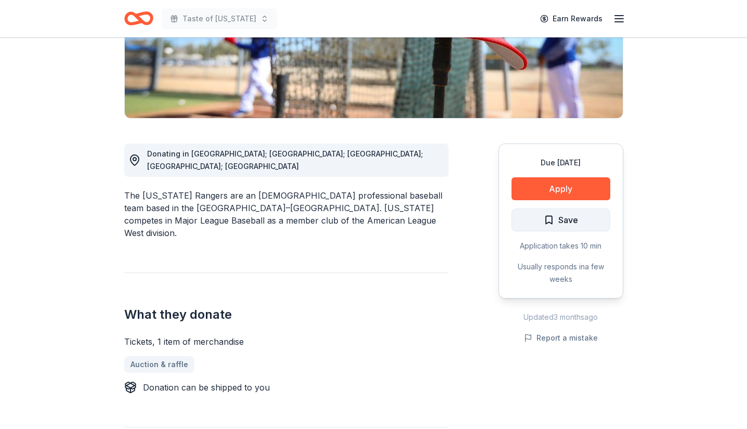
scroll to position [199, 0]
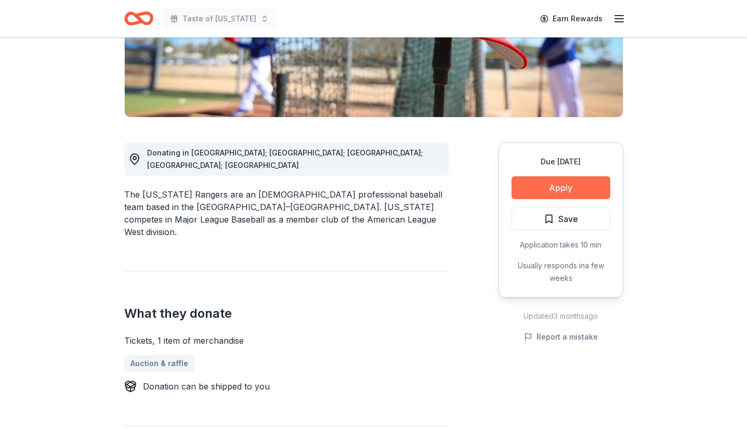
click at [551, 181] on button "Apply" at bounding box center [560, 187] width 99 height 23
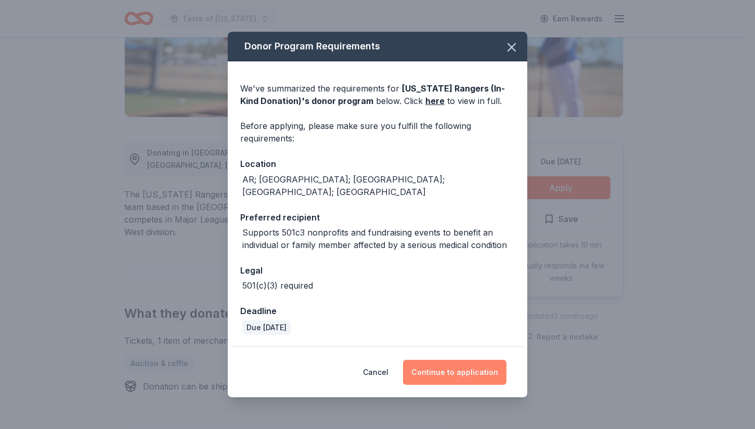
click at [456, 362] on button "Continue to application" at bounding box center [454, 372] width 103 height 25
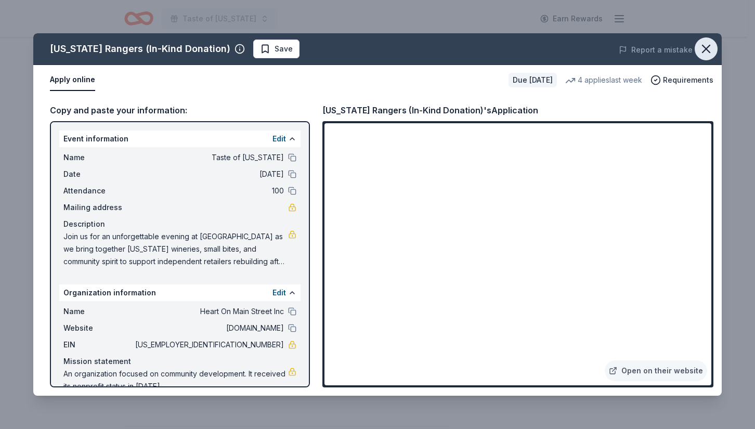
click at [709, 56] on button "button" at bounding box center [705, 48] width 23 height 23
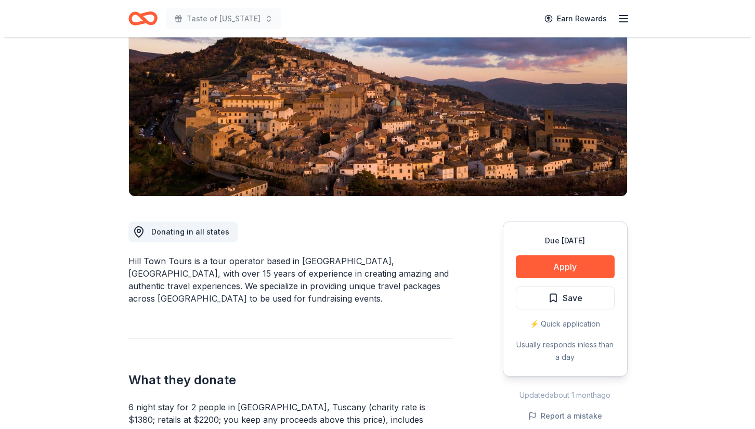
scroll to position [120, 0]
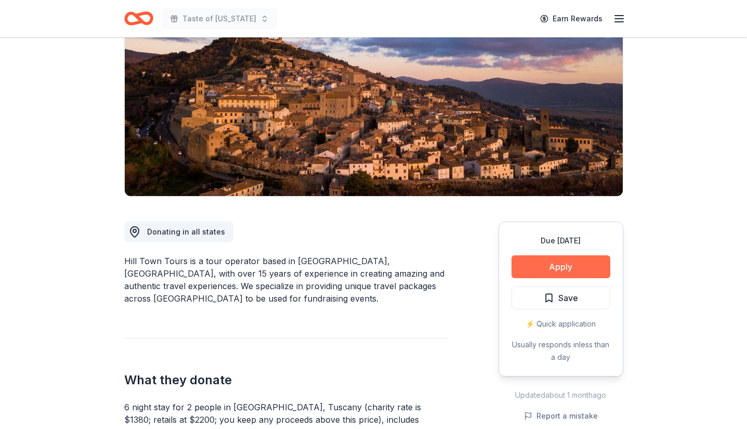
click at [569, 270] on button "Apply" at bounding box center [560, 266] width 99 height 23
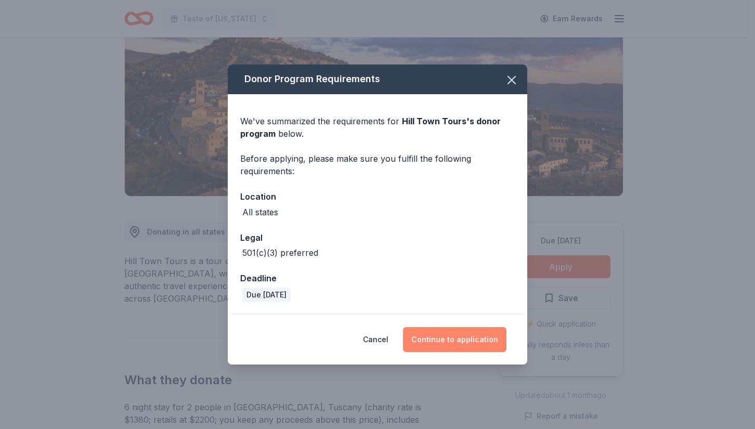
click at [483, 350] on button "Continue to application" at bounding box center [454, 339] width 103 height 25
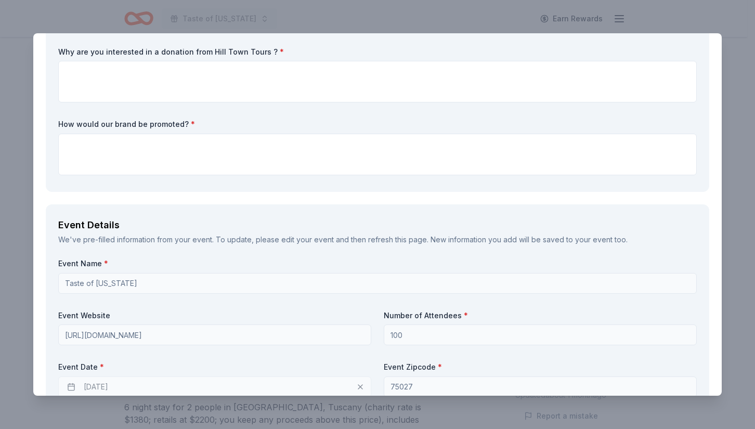
scroll to position [0, 0]
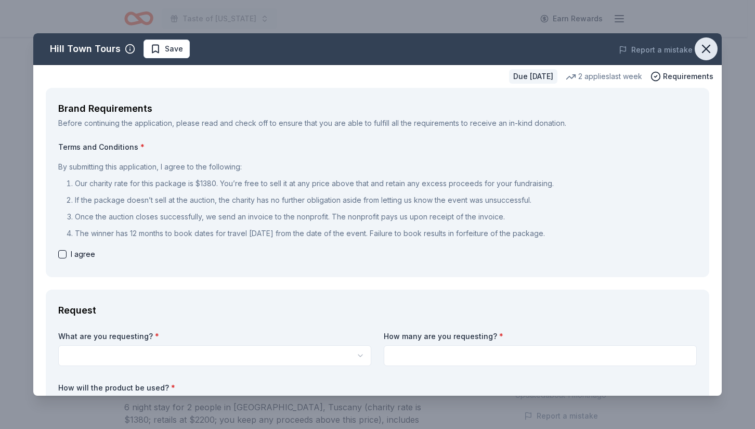
click at [702, 54] on icon "button" at bounding box center [705, 49] width 15 height 15
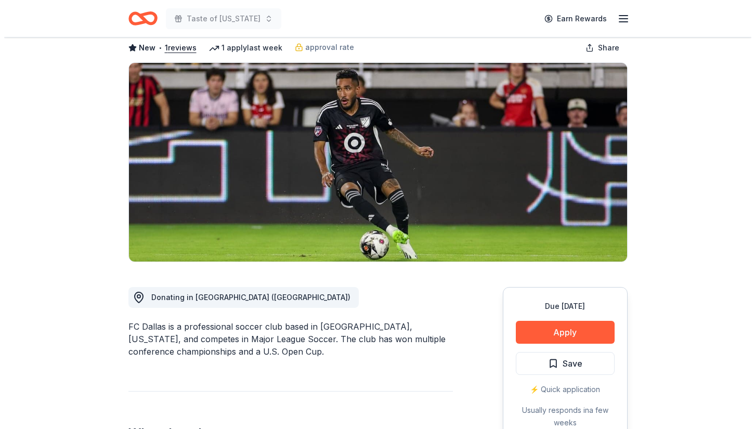
scroll to position [56, 0]
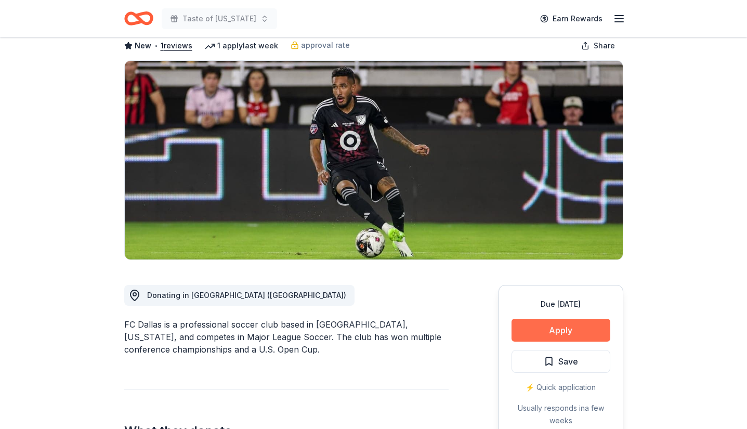
click at [569, 329] on button "Apply" at bounding box center [560, 330] width 99 height 23
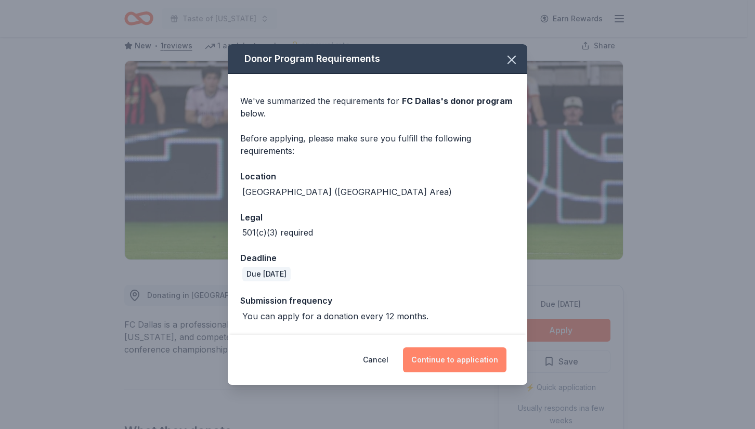
click at [464, 360] on button "Continue to application" at bounding box center [454, 359] width 103 height 25
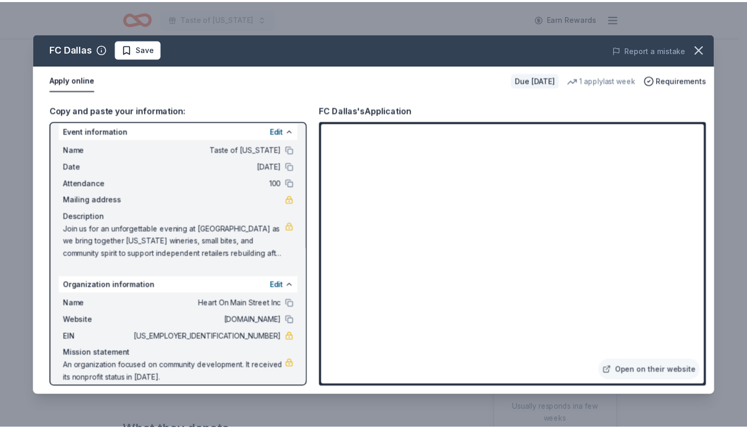
scroll to position [19, 0]
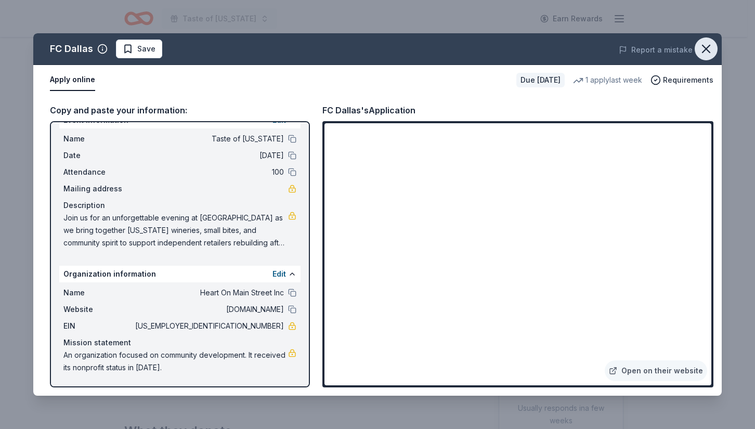
click at [703, 49] on icon "button" at bounding box center [705, 49] width 15 height 15
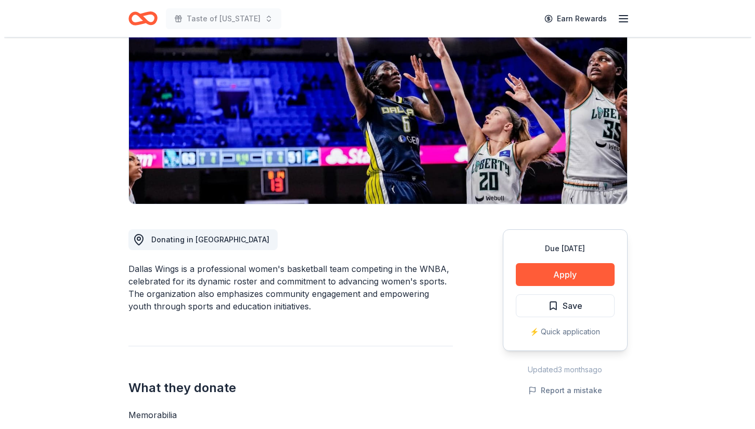
scroll to position [112, 0]
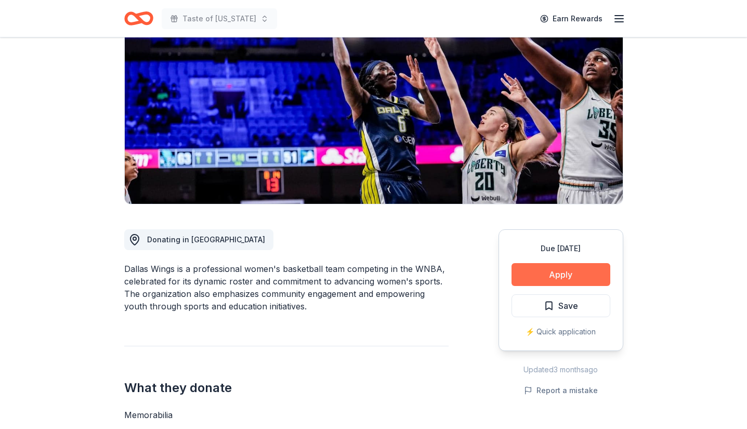
click at [570, 278] on button "Apply" at bounding box center [560, 274] width 99 height 23
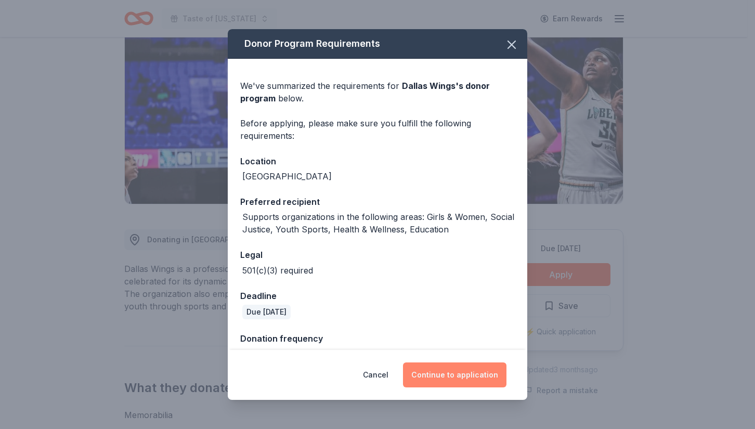
click at [470, 363] on button "Continue to application" at bounding box center [454, 374] width 103 height 25
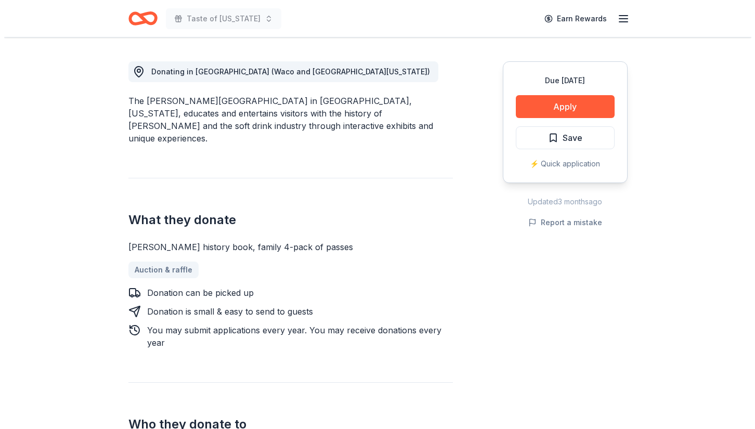
scroll to position [257, 0]
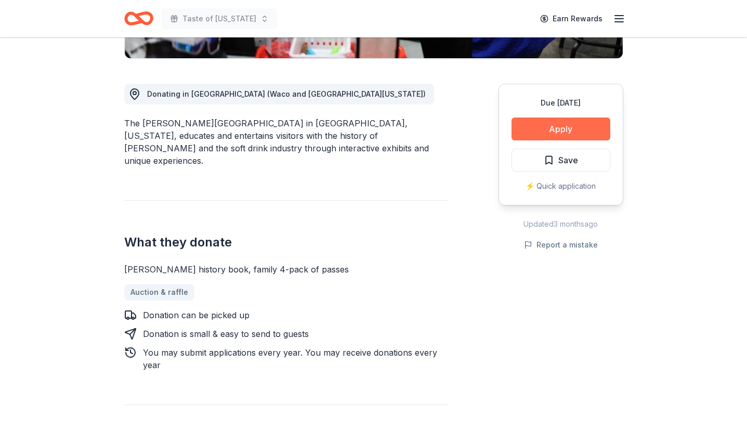
click at [538, 126] on button "Apply" at bounding box center [560, 128] width 99 height 23
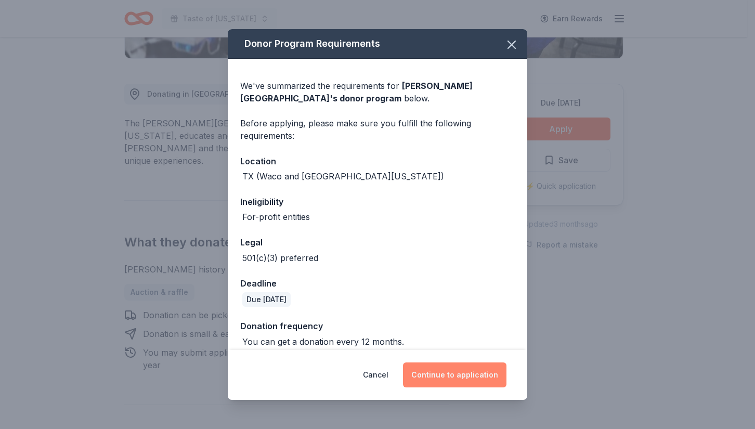
click at [466, 375] on button "Continue to application" at bounding box center [454, 374] width 103 height 25
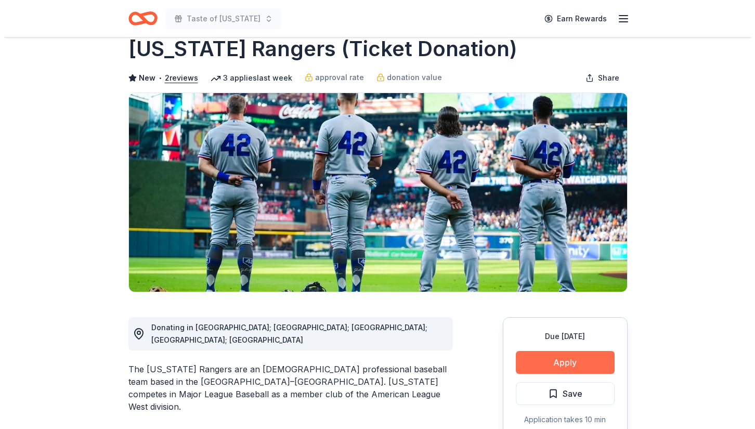
scroll to position [155, 0]
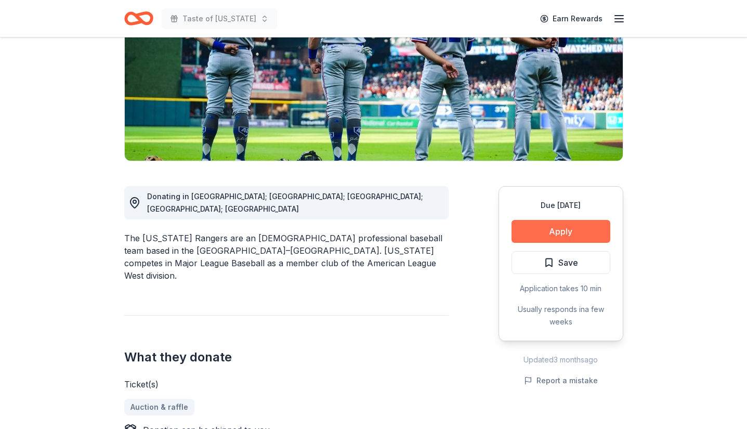
click at [564, 238] on button "Apply" at bounding box center [560, 231] width 99 height 23
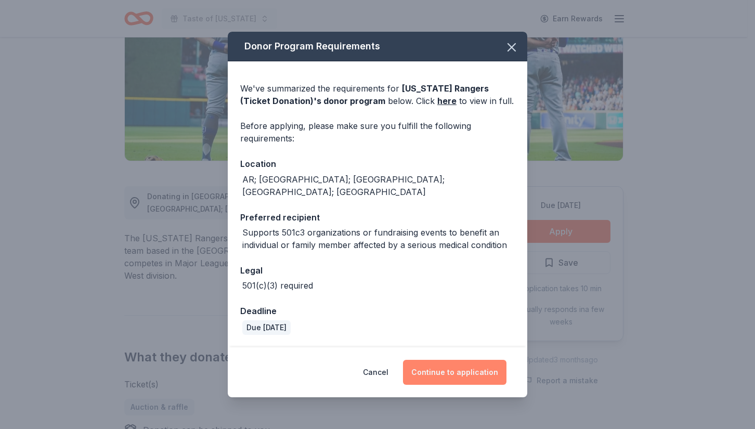
click at [464, 365] on button "Continue to application" at bounding box center [454, 372] width 103 height 25
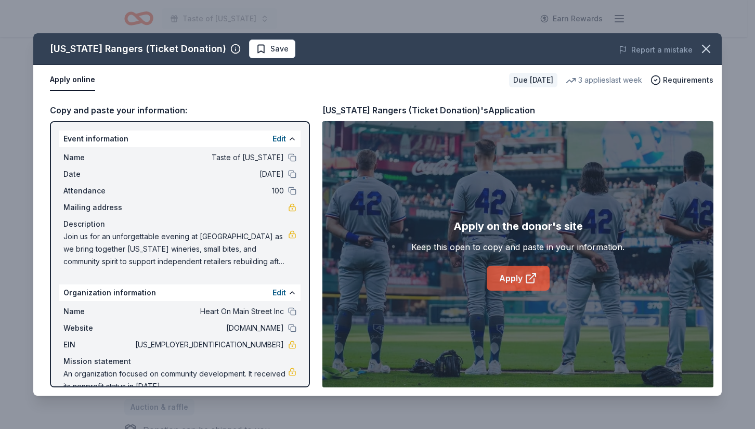
click at [530, 284] on icon at bounding box center [530, 278] width 12 height 12
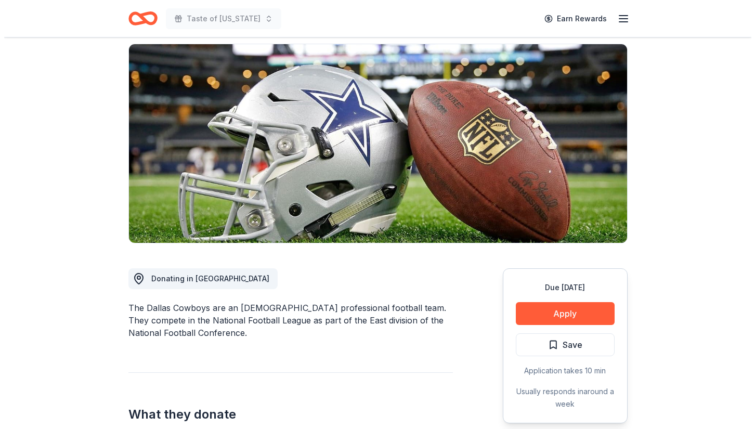
scroll to position [75, 0]
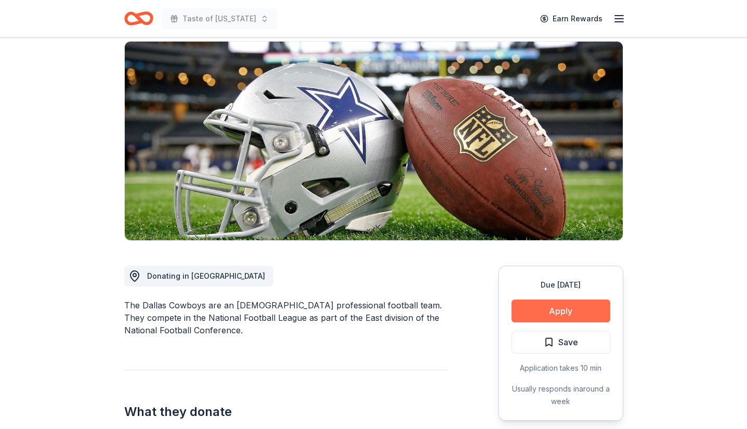
click at [587, 307] on button "Apply" at bounding box center [560, 310] width 99 height 23
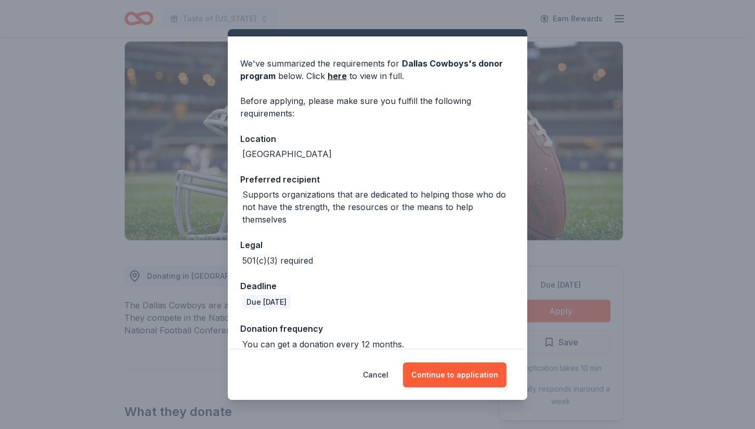
scroll to position [35, 0]
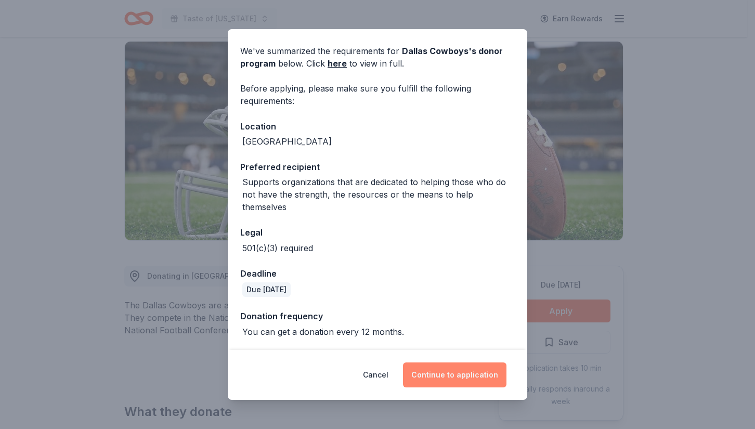
click at [473, 375] on button "Continue to application" at bounding box center [454, 374] width 103 height 25
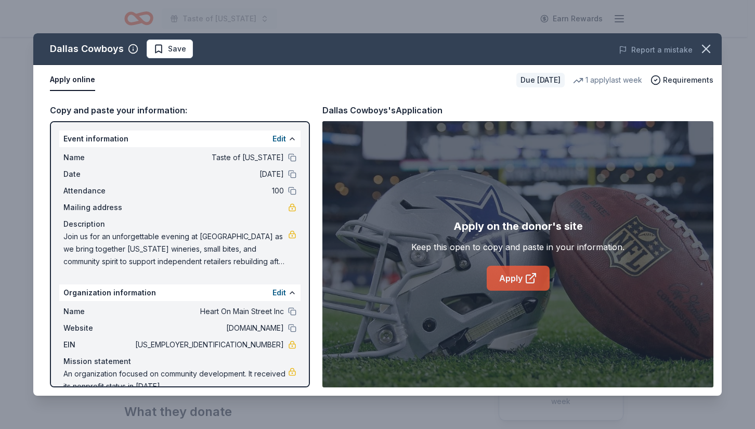
click at [517, 287] on link "Apply" at bounding box center [517, 278] width 63 height 25
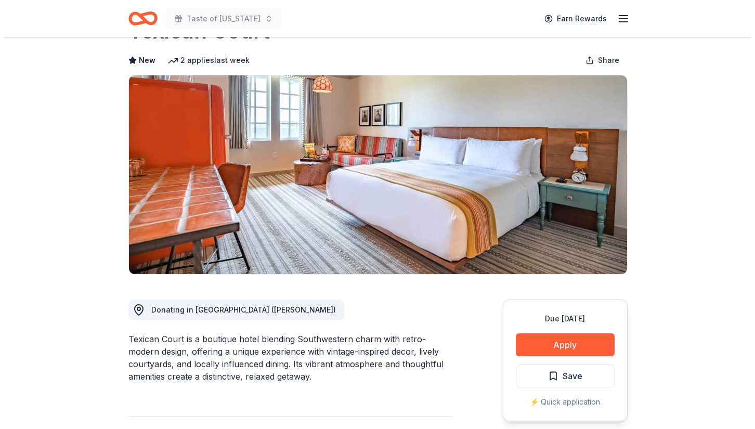
scroll to position [193, 0]
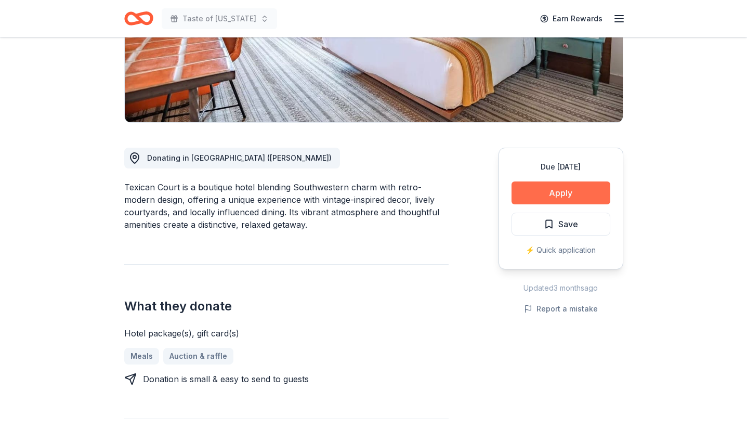
click at [537, 199] on button "Apply" at bounding box center [560, 192] width 99 height 23
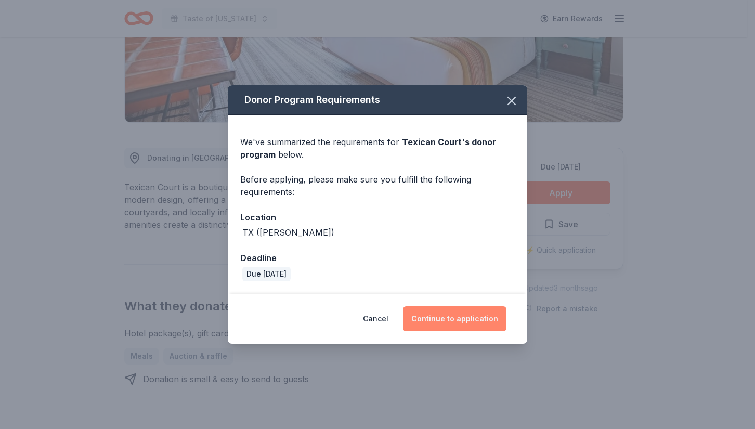
click at [463, 322] on button "Continue to application" at bounding box center [454, 318] width 103 height 25
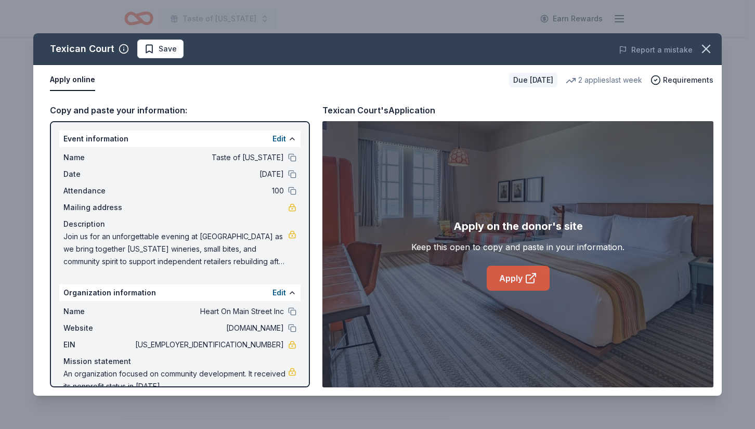
click at [523, 282] on link "Apply" at bounding box center [517, 278] width 63 height 25
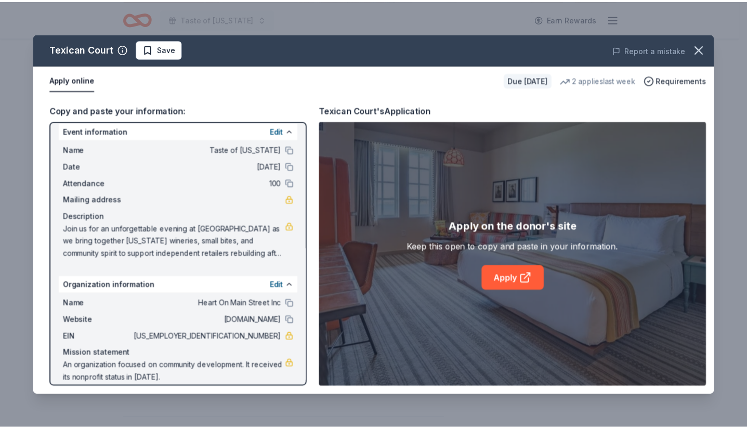
scroll to position [19, 0]
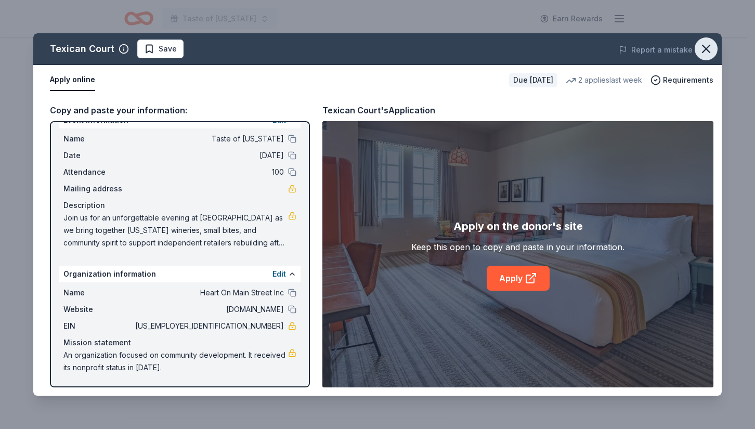
click at [703, 58] on button "button" at bounding box center [705, 48] width 23 height 23
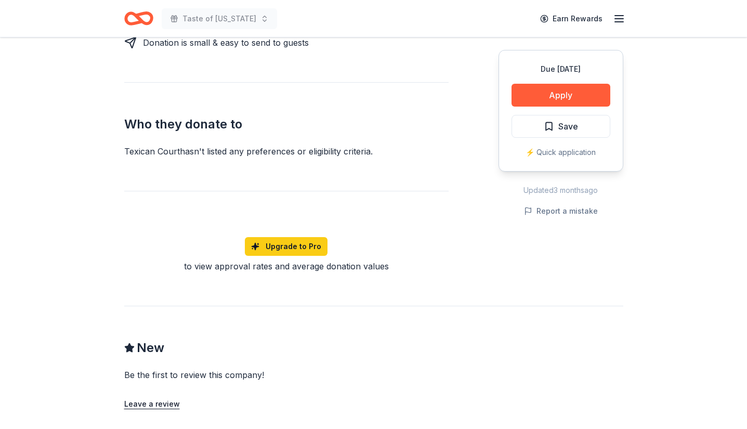
scroll to position [522, 0]
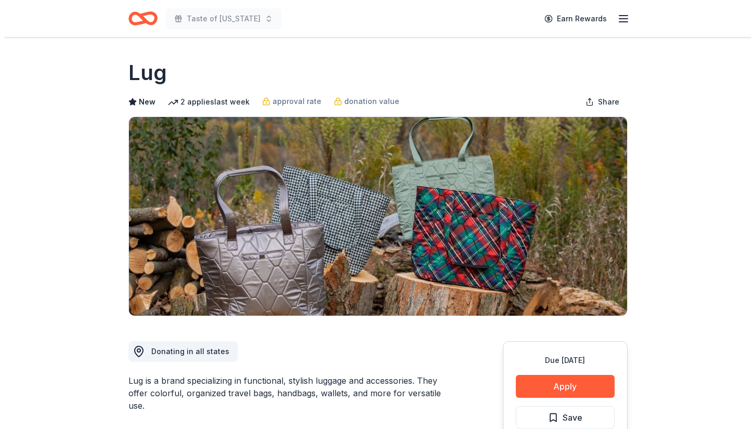
scroll to position [100, 0]
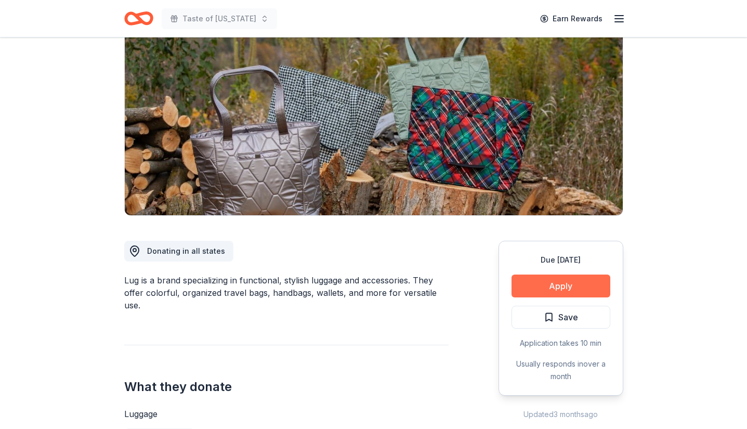
click at [581, 290] on button "Apply" at bounding box center [560, 285] width 99 height 23
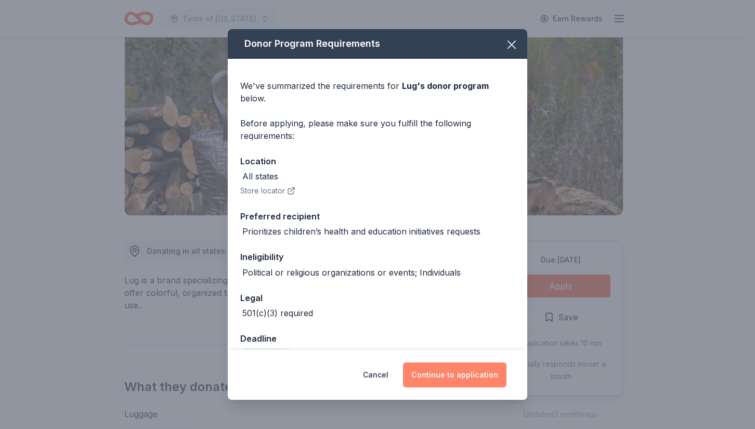
click at [499, 380] on button "Continue to application" at bounding box center [454, 374] width 103 height 25
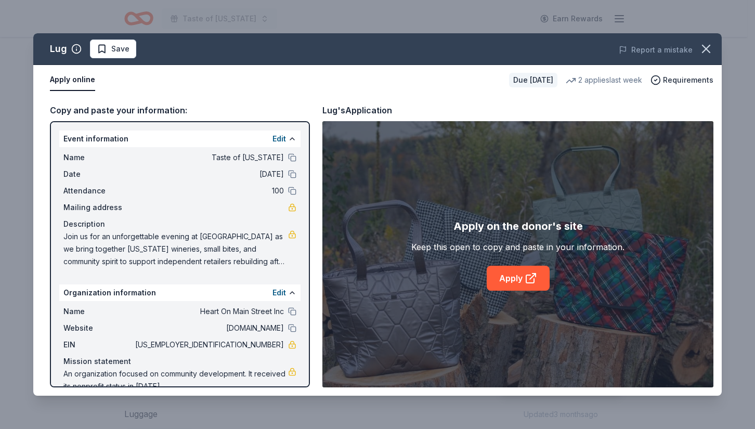
click at [535, 292] on div "Apply on the donor's site Keep this open to copy and paste in your information.…" at bounding box center [517, 254] width 391 height 266
click at [534, 281] on icon at bounding box center [530, 278] width 12 height 12
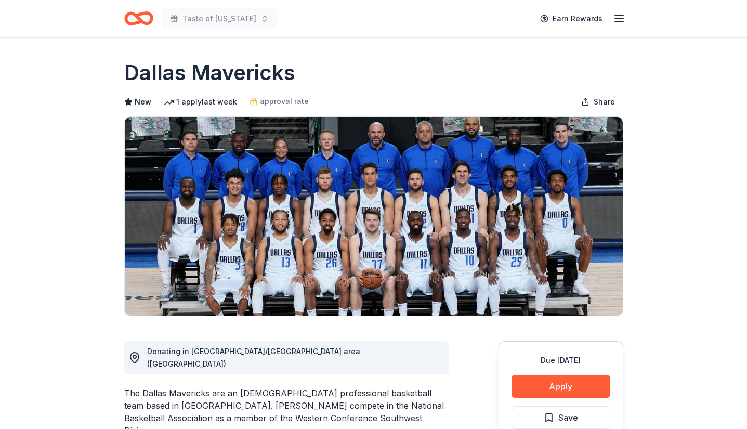
click at [581, 373] on div "Due [DATE] Apply Save Application takes 10 min" at bounding box center [560, 402] width 125 height 122
click at [581, 376] on button "Apply" at bounding box center [560, 386] width 99 height 23
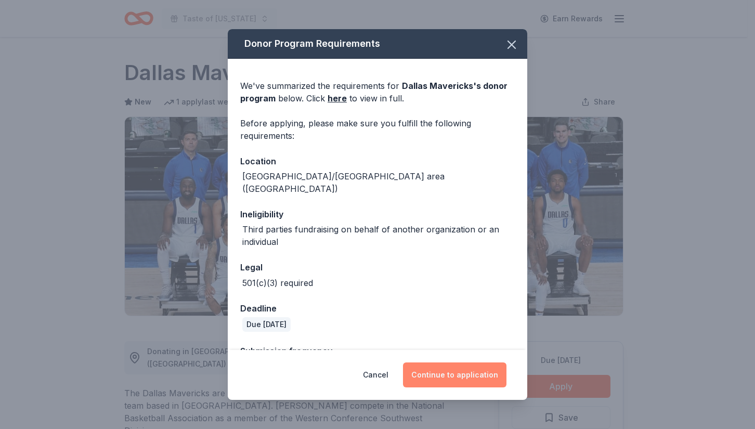
click at [483, 378] on button "Continue to application" at bounding box center [454, 374] width 103 height 25
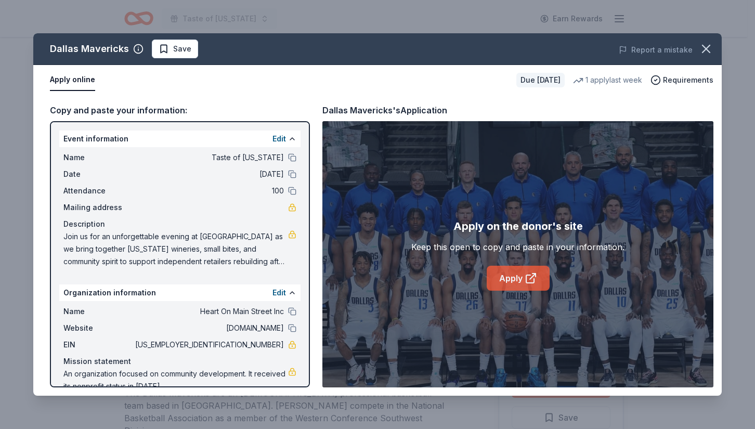
click at [520, 281] on link "Apply" at bounding box center [517, 278] width 63 height 25
click at [552, 424] on div "Dallas Mavericks Save Report a mistake Apply online Due [DATE] 1 apply last wee…" at bounding box center [377, 214] width 755 height 429
